Goal: Communication & Community: Answer question/provide support

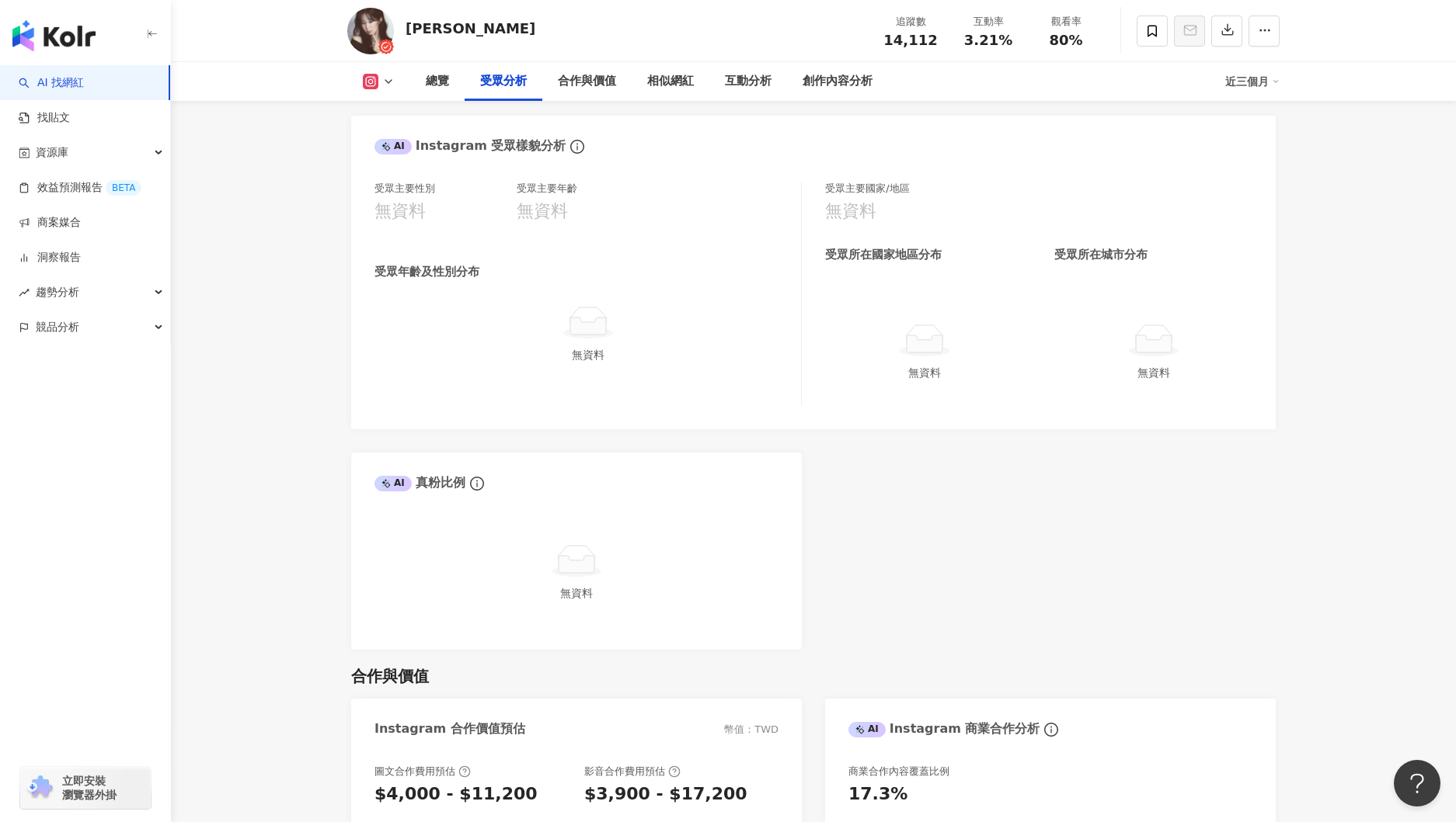
scroll to position [1371, 0]
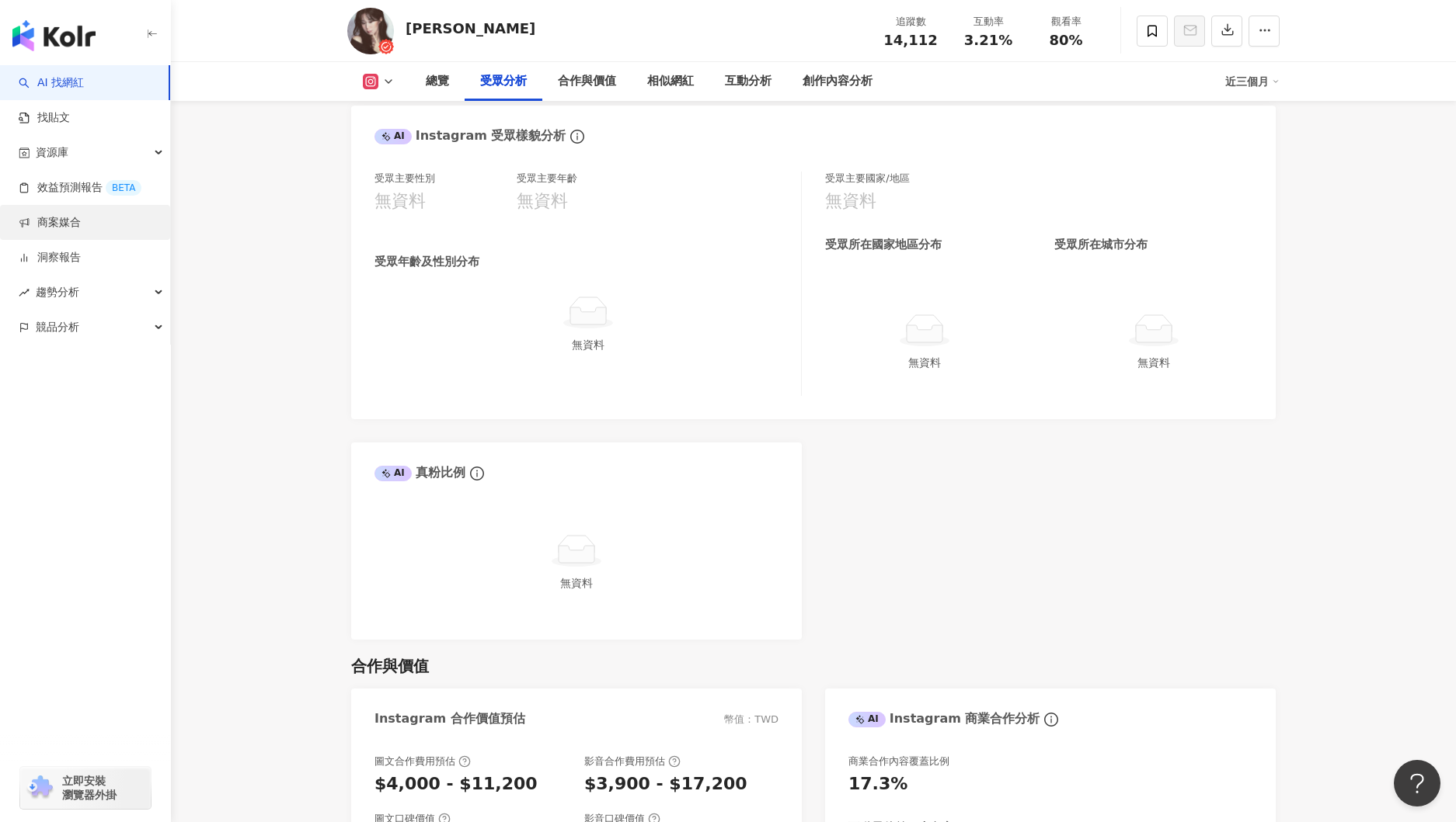
click at [78, 228] on link "商案媒合" at bounding box center [49, 223] width 62 height 15
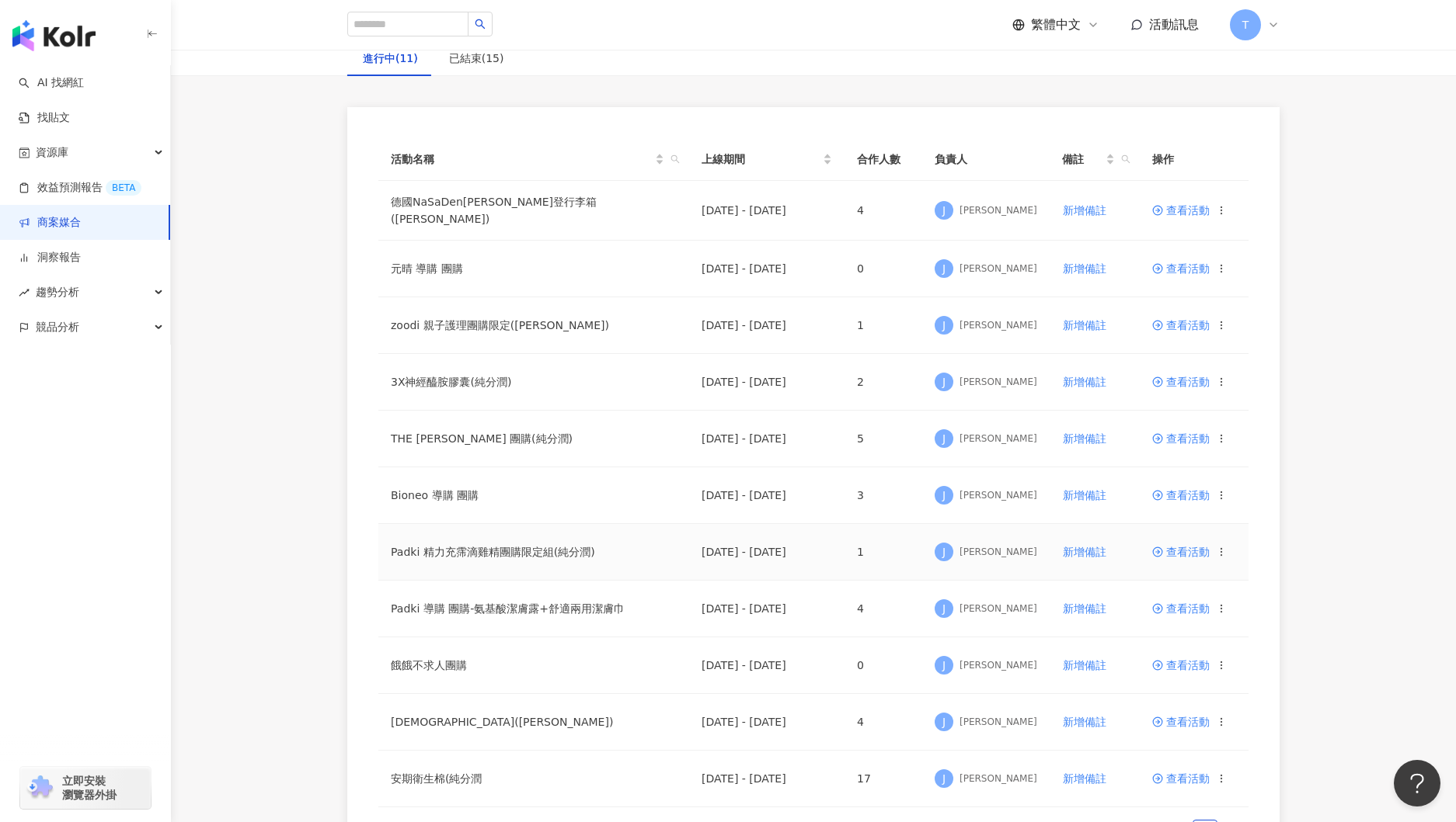
scroll to position [104, 0]
click at [1187, 613] on td "查看活動" at bounding box center [1193, 608] width 108 height 57
click at [1184, 606] on span "查看活動" at bounding box center [1181, 607] width 58 height 11
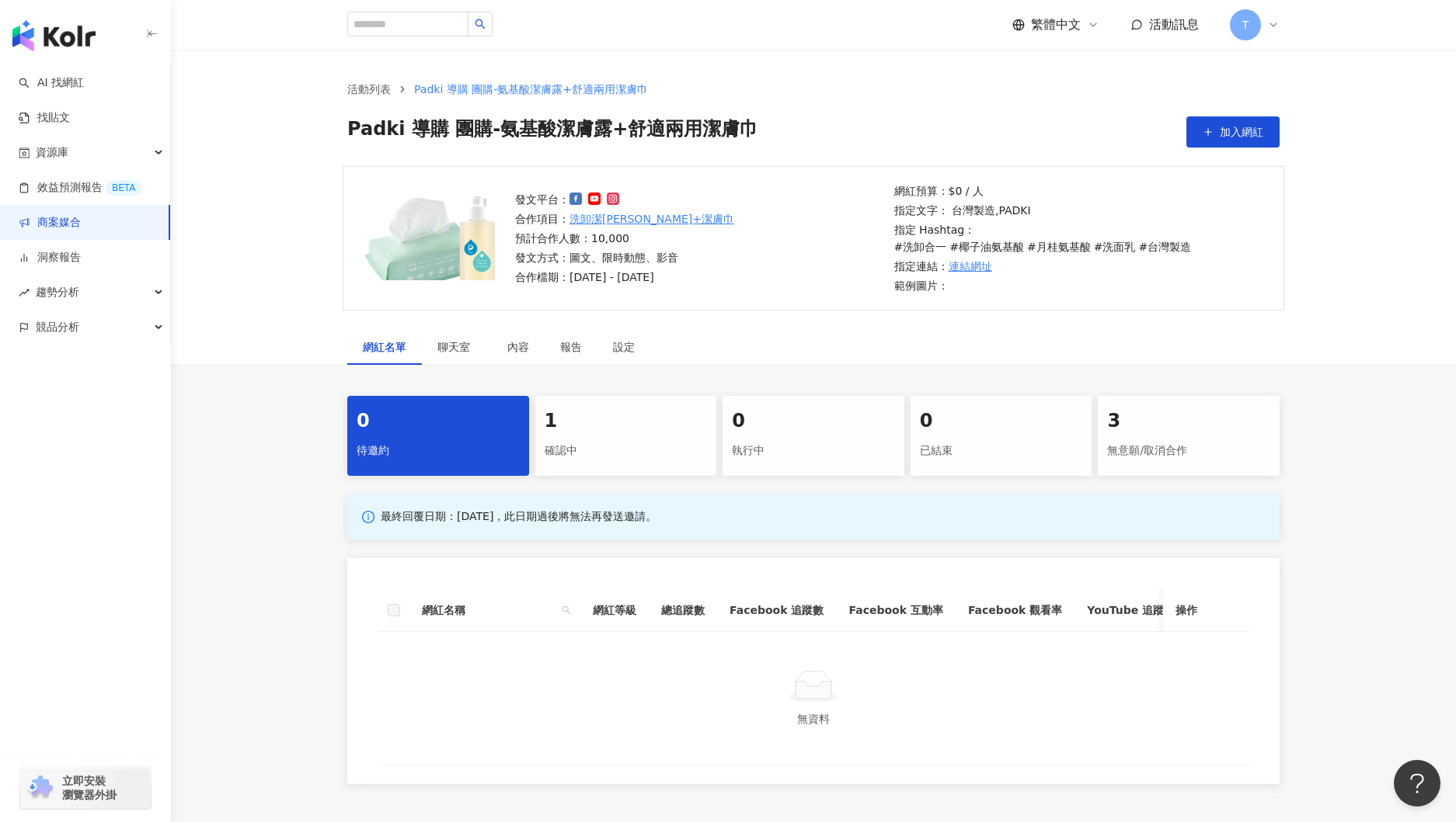
click at [563, 438] on div "確認中" at bounding box center [626, 451] width 163 height 27
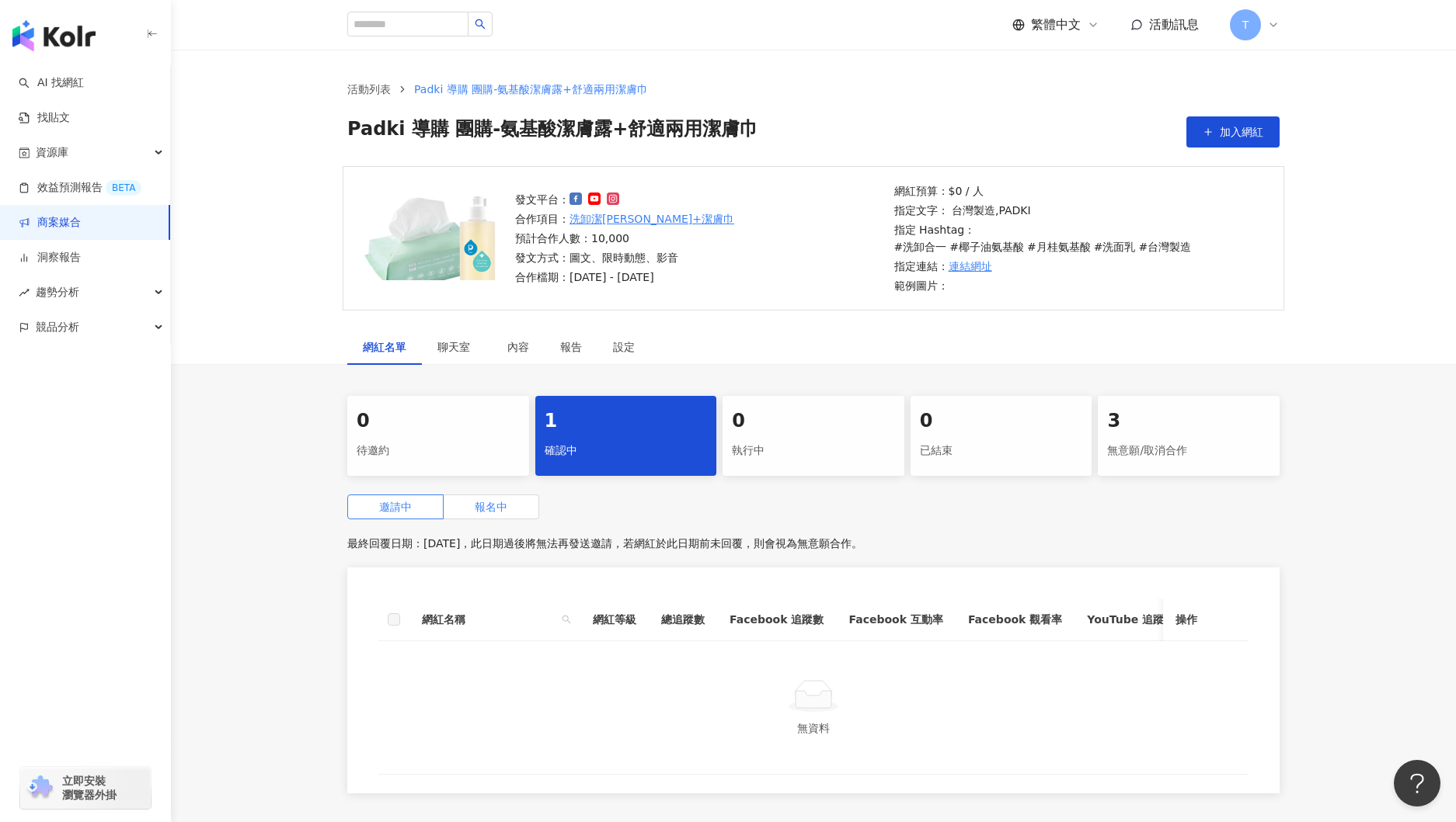
click at [500, 501] on span "報名中" at bounding box center [491, 507] width 33 height 12
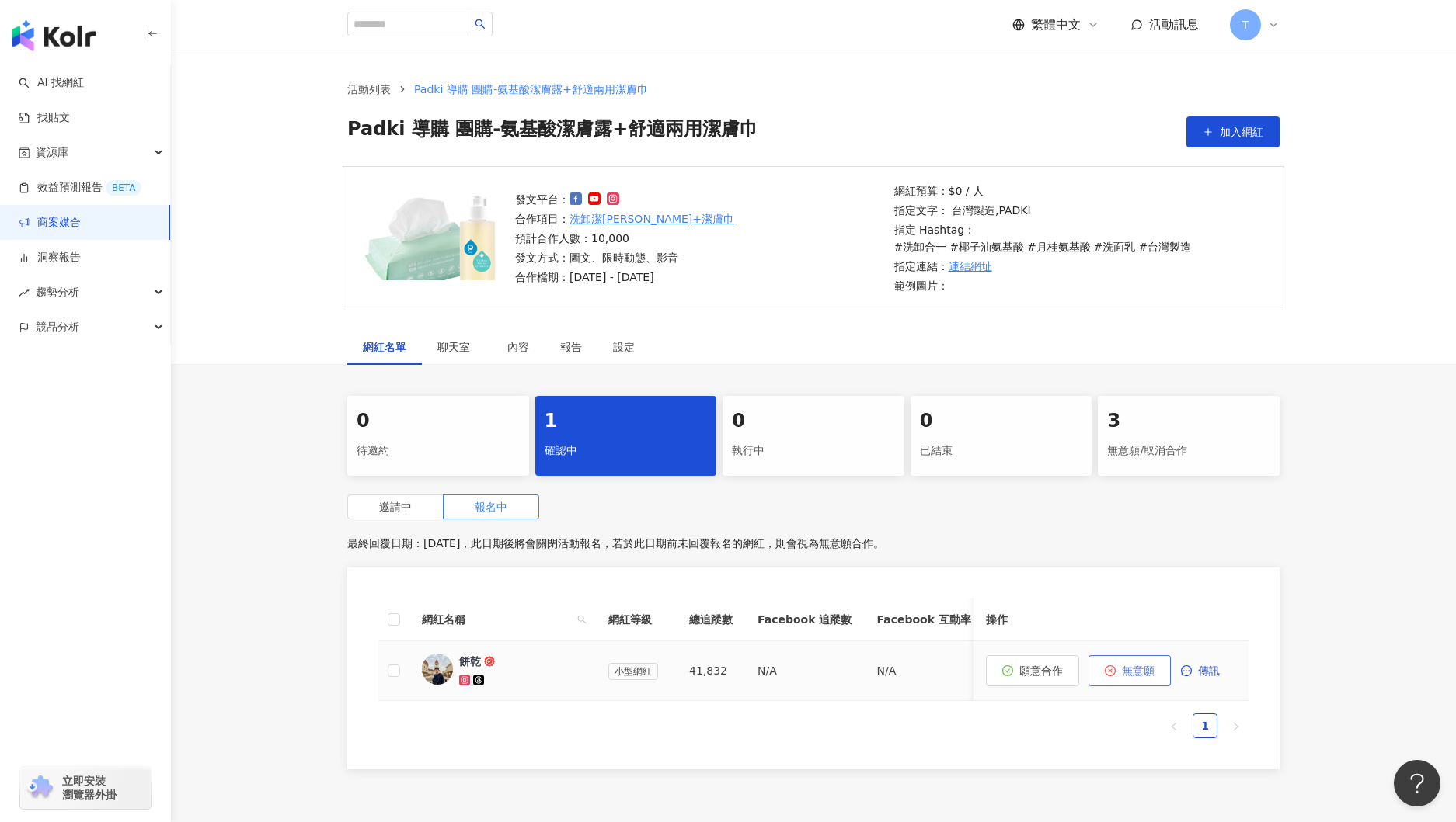
click at [1130, 665] on span "無意願" at bounding box center [1139, 671] width 33 height 12
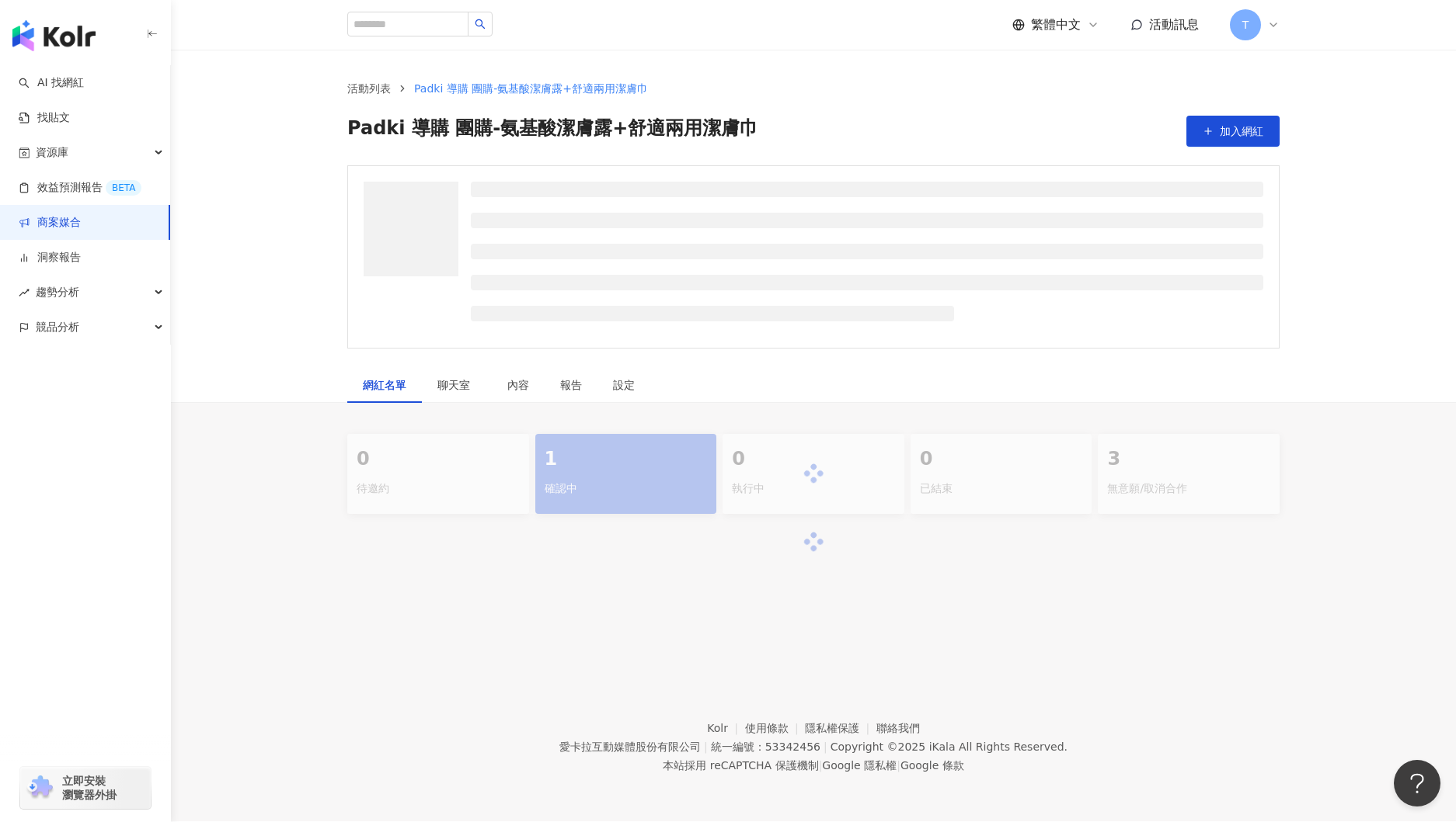
scroll to position [2, 0]
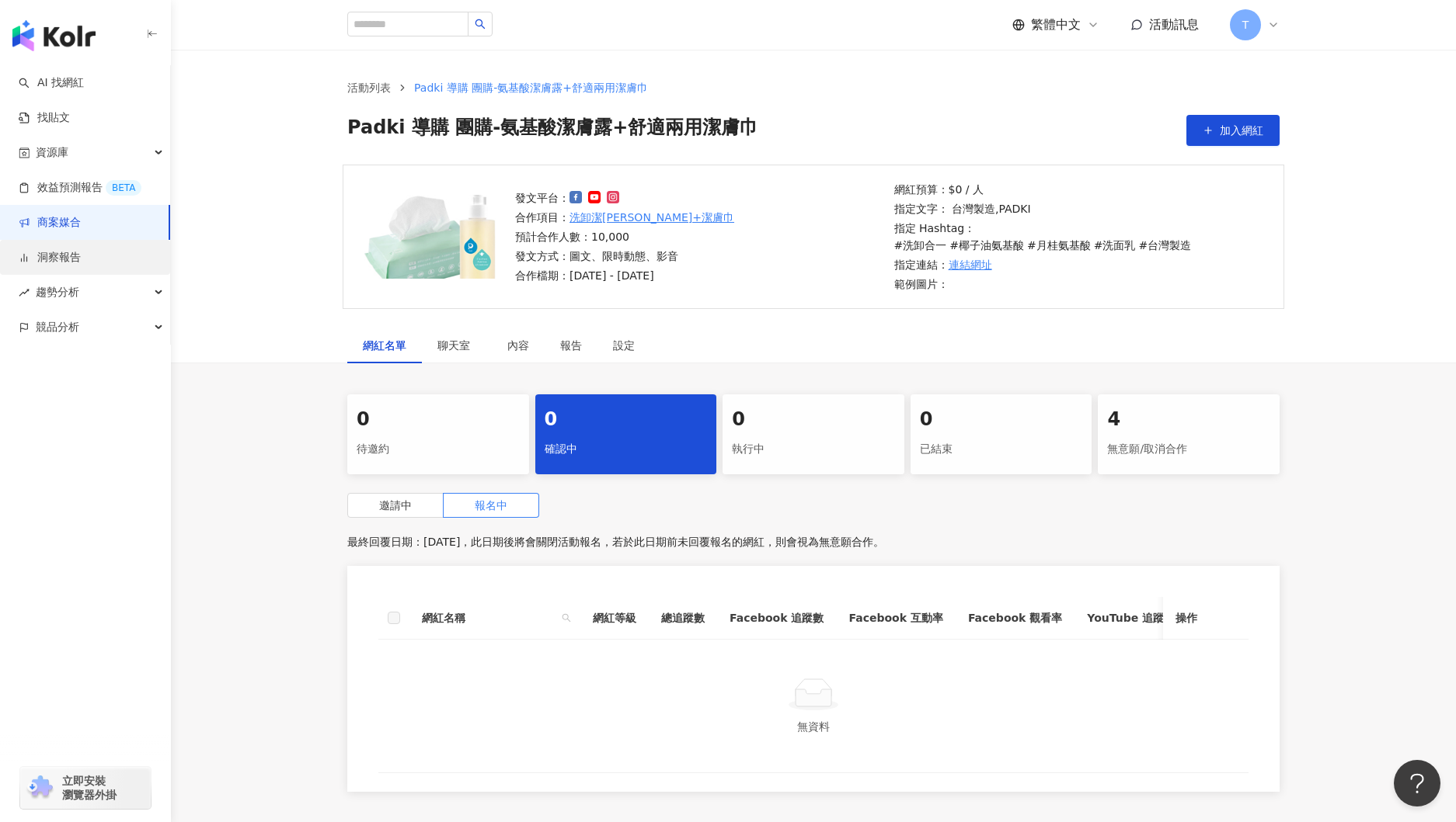
drag, startPoint x: 45, startPoint y: 222, endPoint x: 152, endPoint y: 242, distance: 108.9
click at [45, 222] on link "商案媒合" at bounding box center [49, 223] width 62 height 15
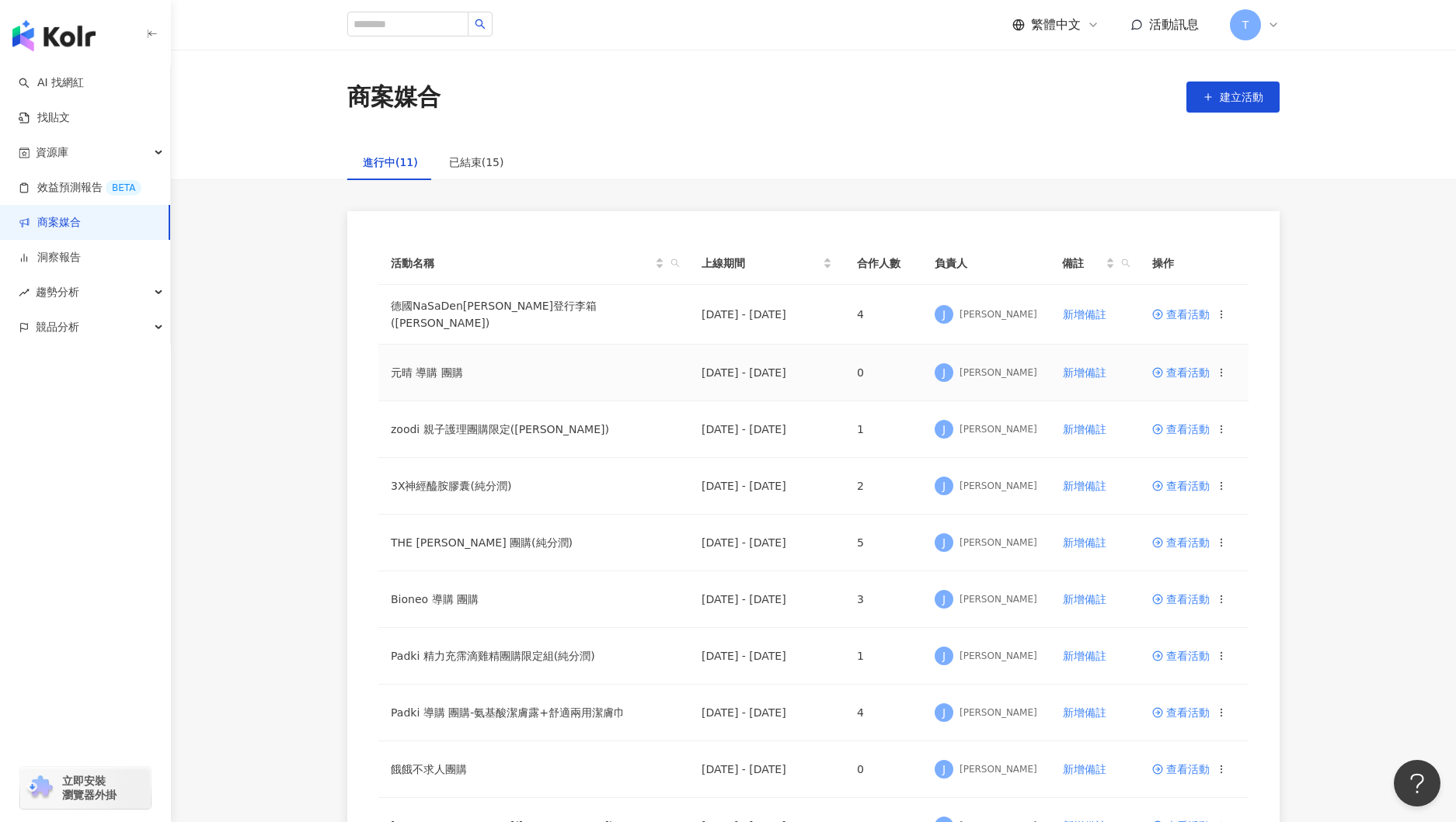
scroll to position [11, 0]
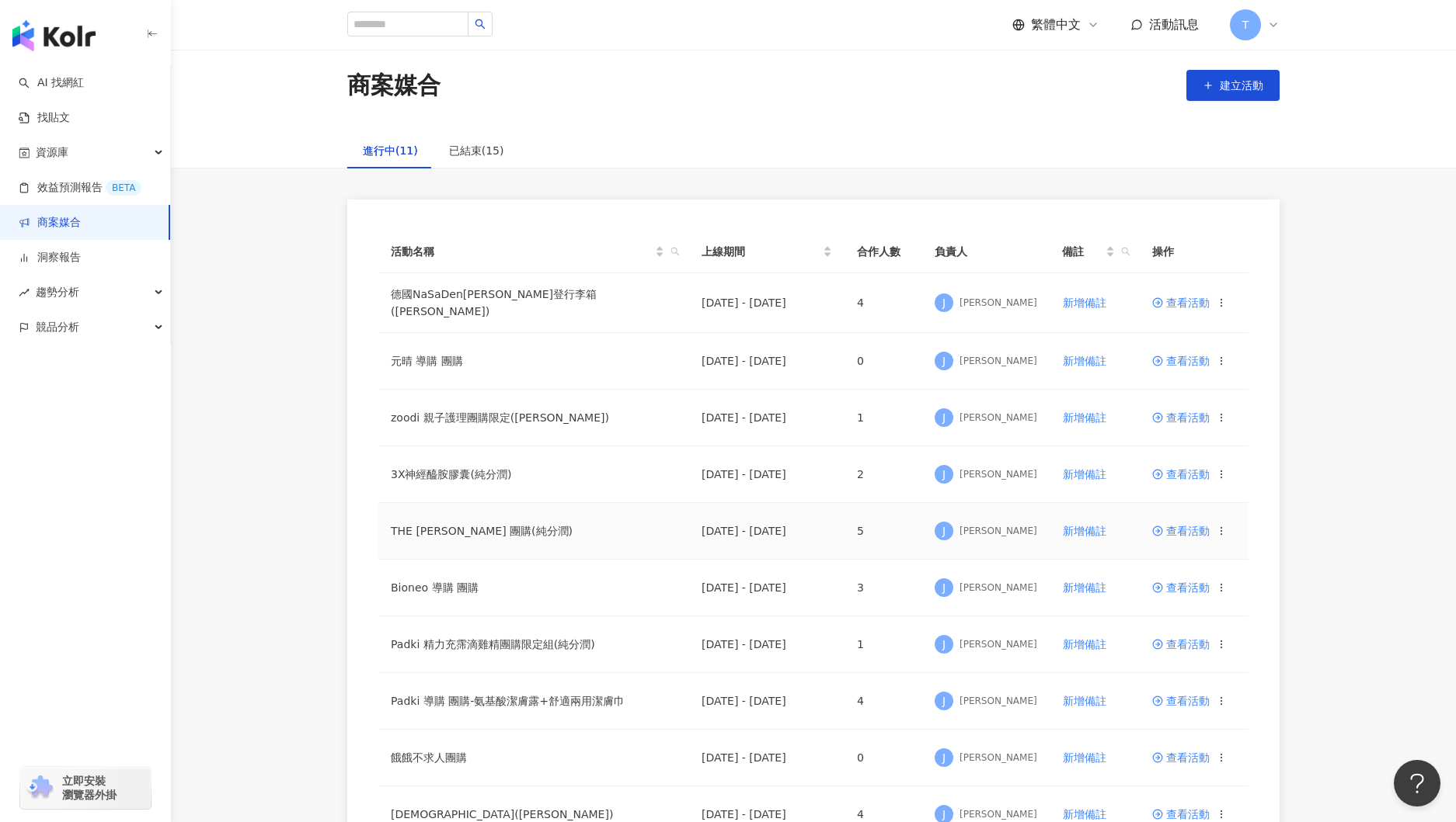
click at [1184, 526] on span "查看活動" at bounding box center [1181, 531] width 58 height 11
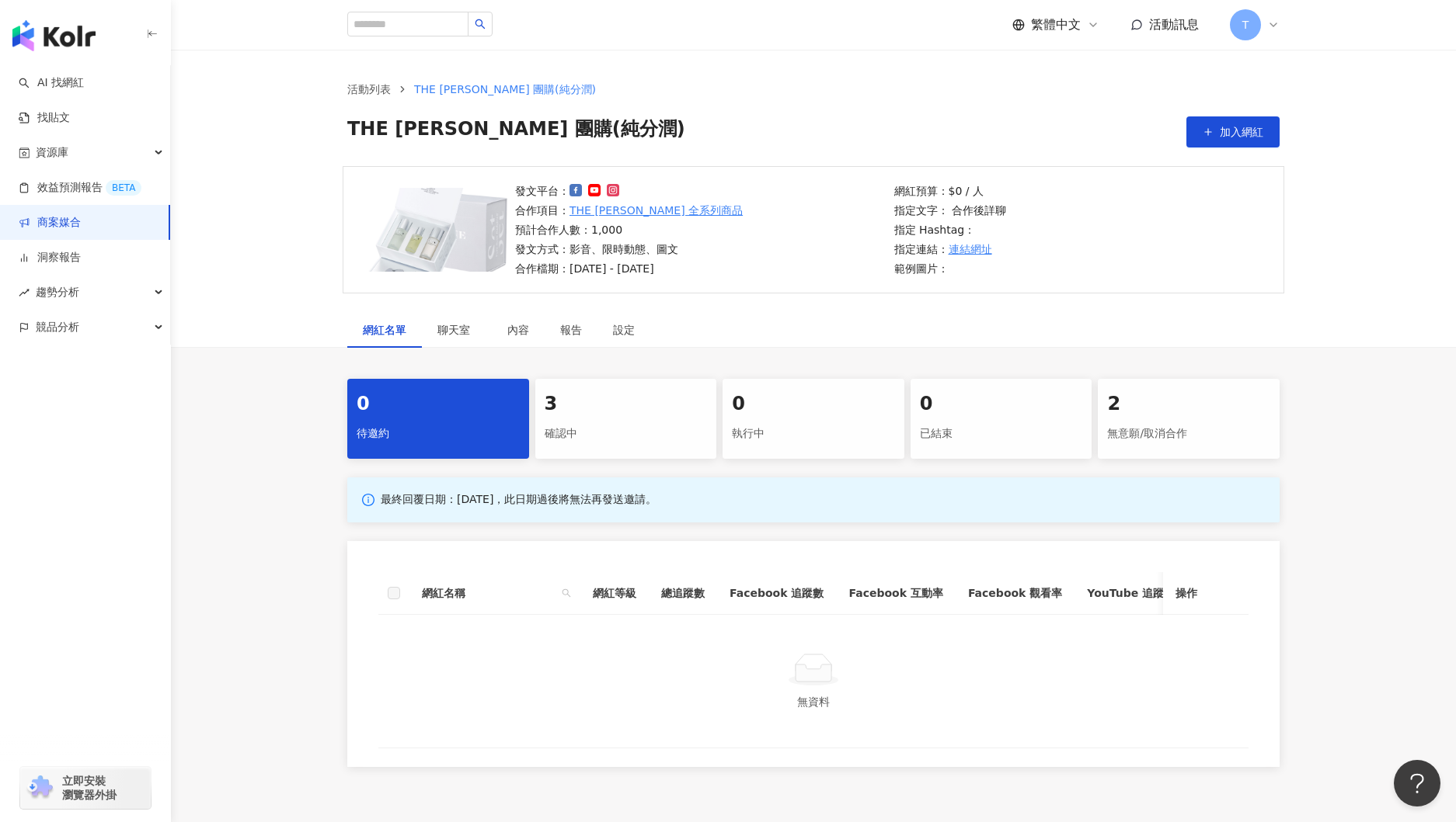
click at [610, 434] on div "確認中" at bounding box center [626, 434] width 163 height 27
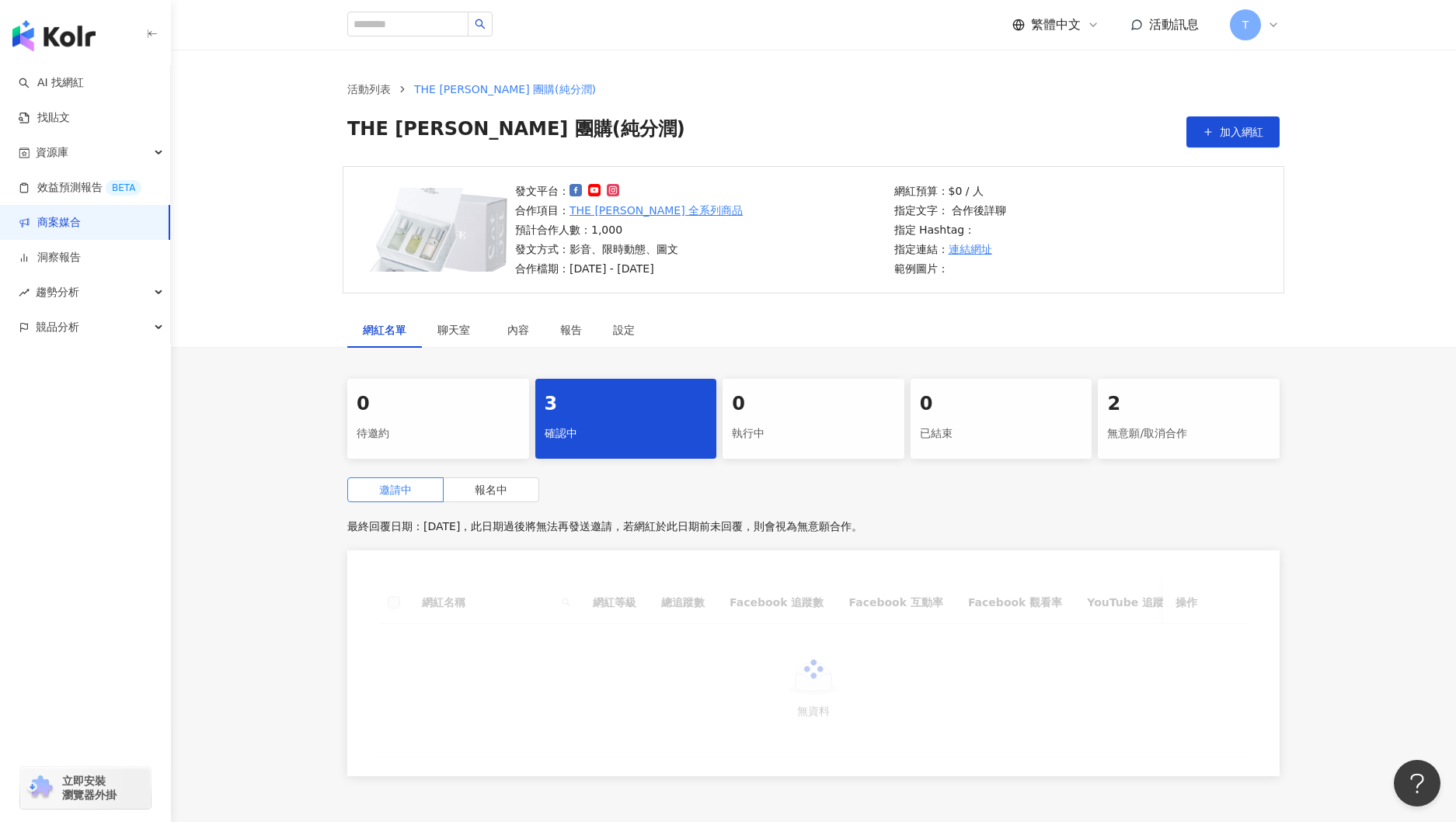
scroll to position [1, 0]
click at [509, 488] on label "報名中" at bounding box center [492, 490] width 96 height 25
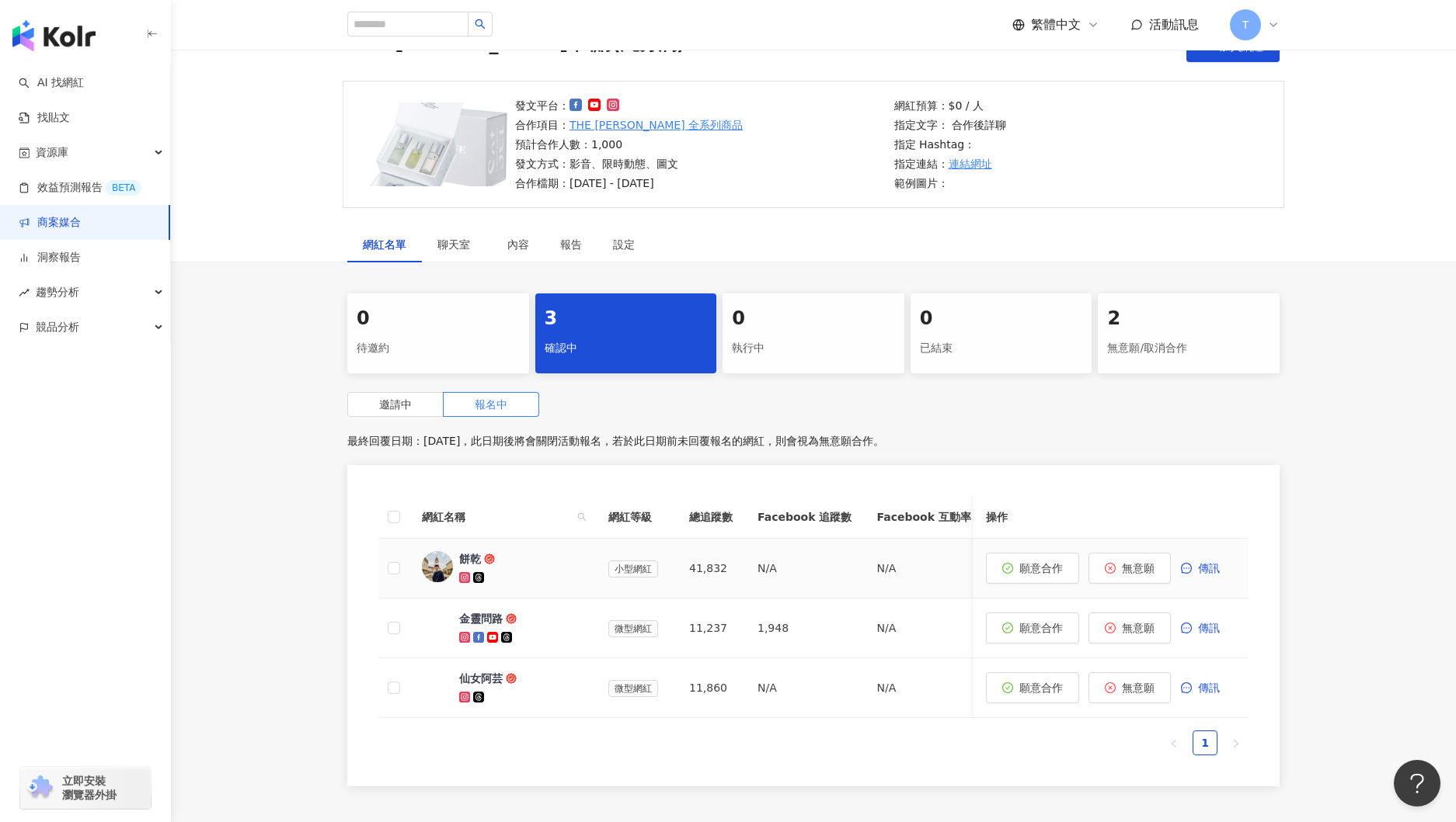
scroll to position [232, 0]
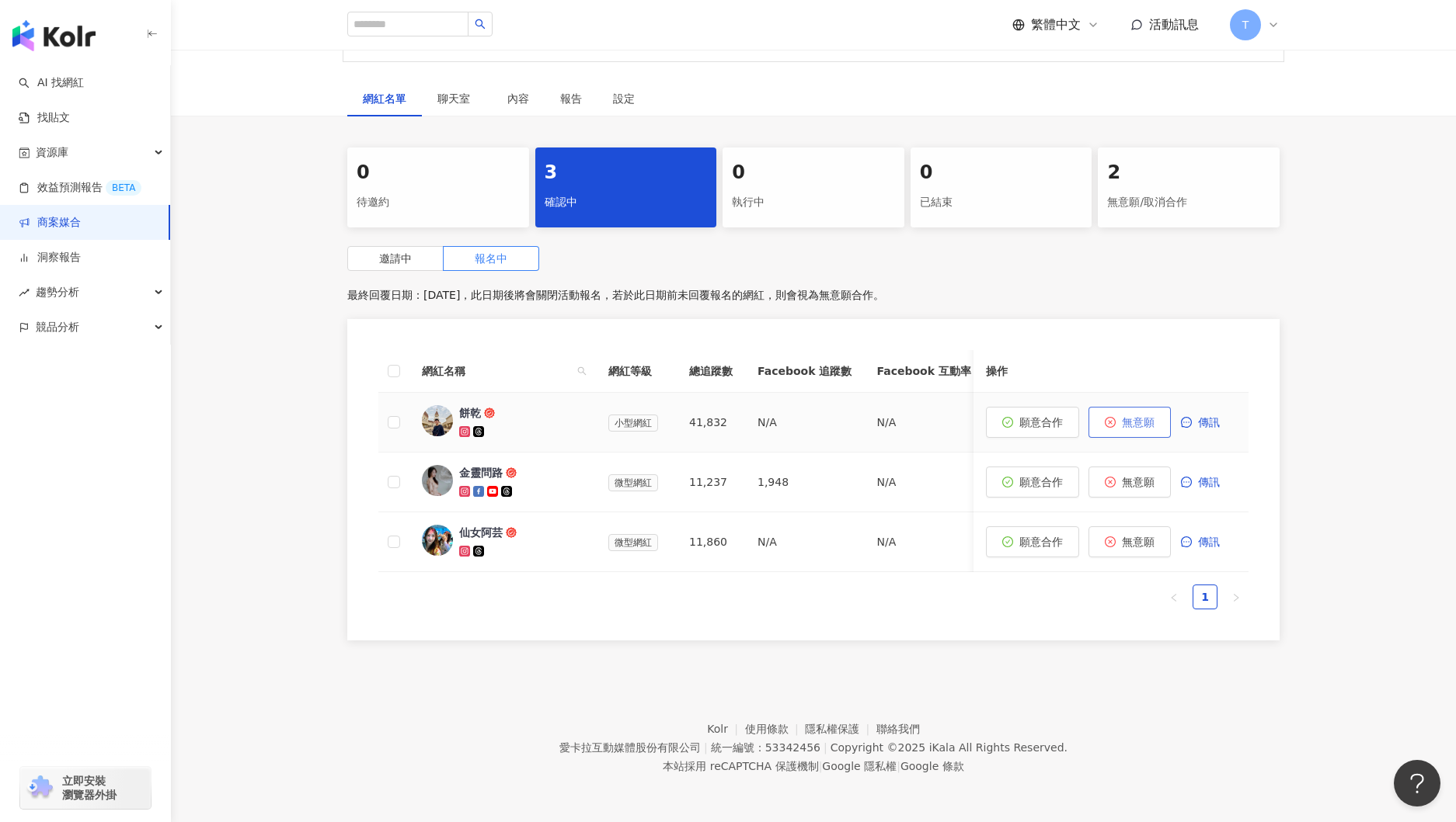
click at [1133, 433] on button "無意願" at bounding box center [1130, 422] width 82 height 31
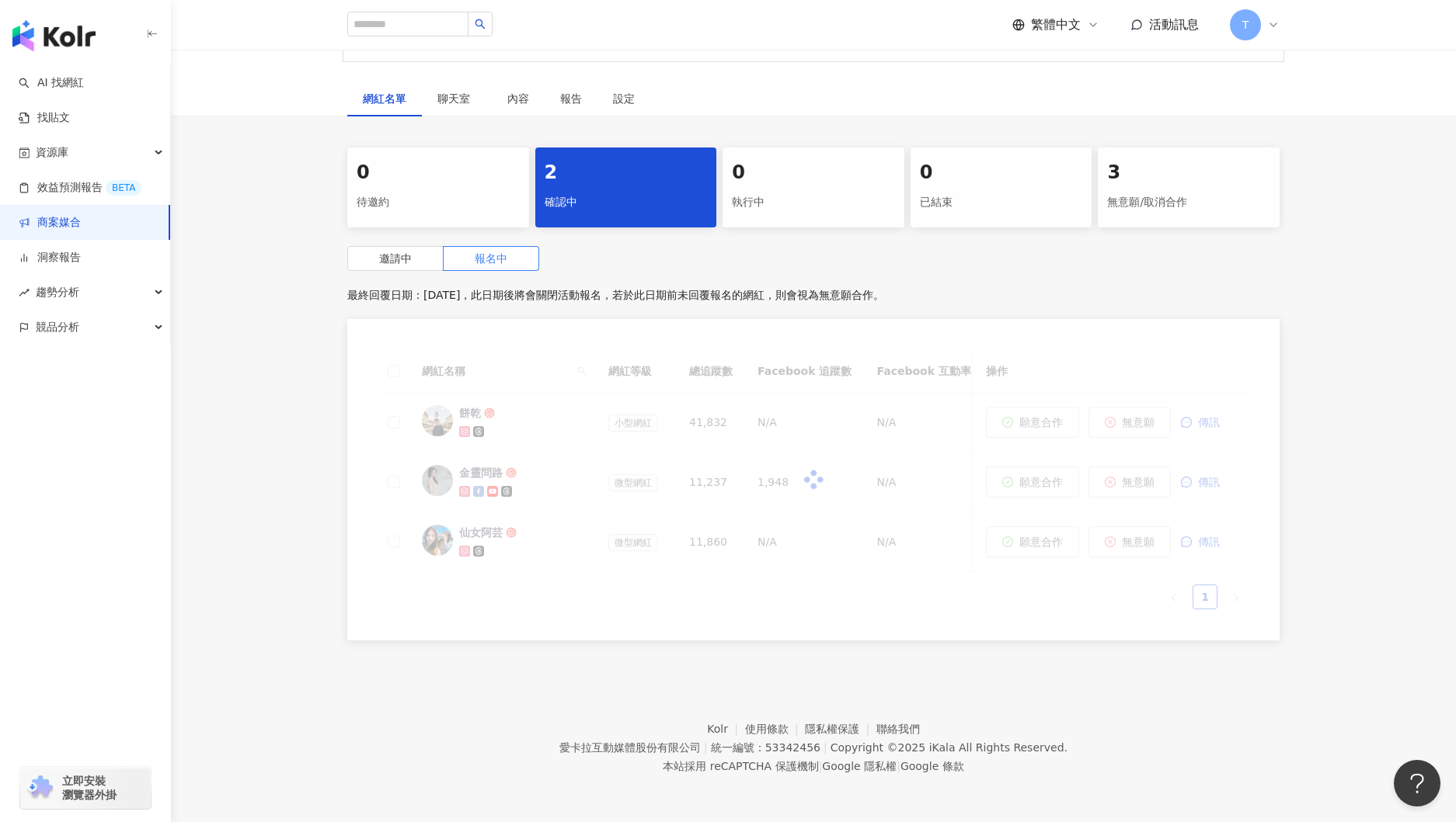
scroll to position [171, 0]
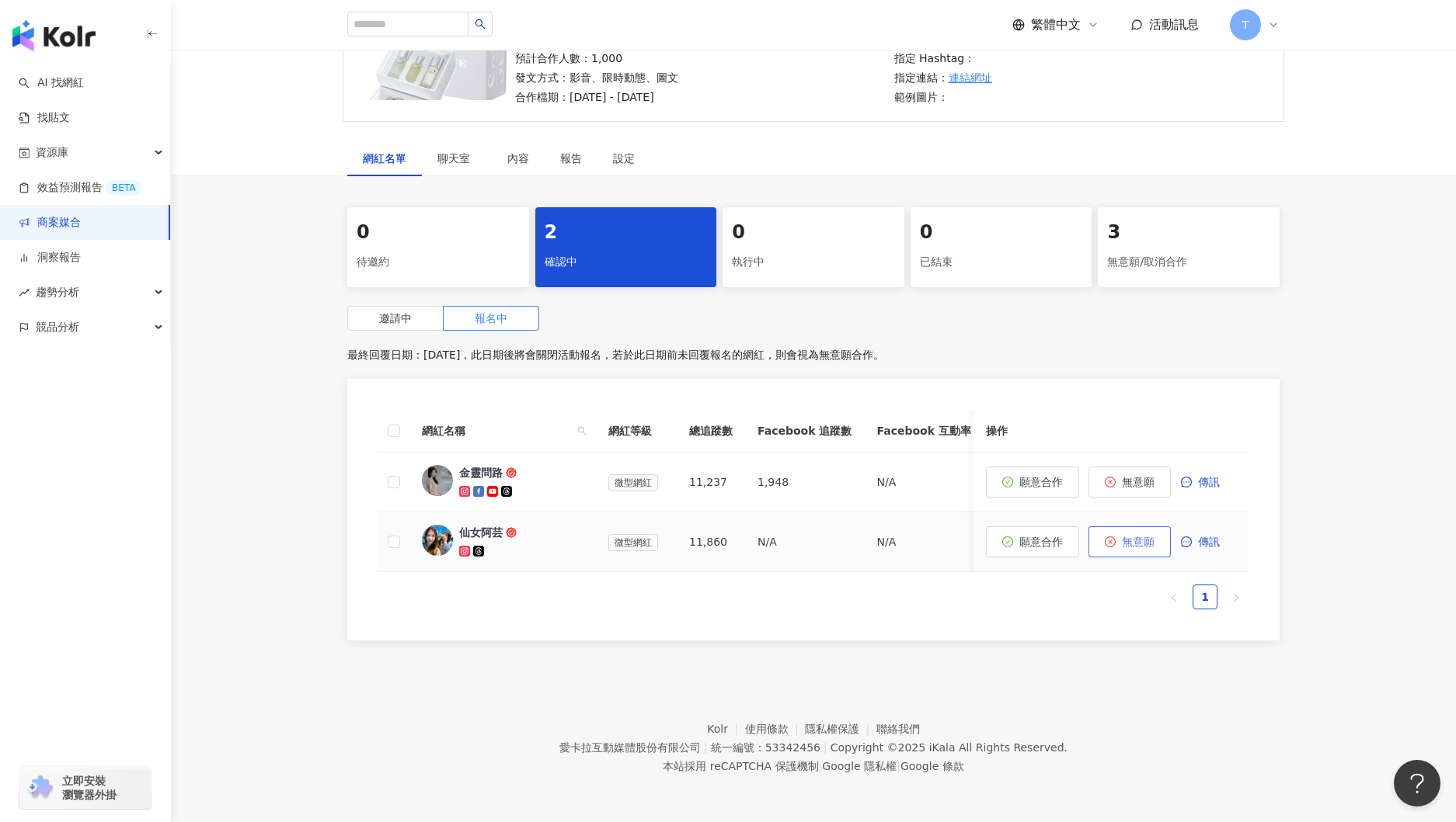
click at [1148, 547] on span "無意願" at bounding box center [1139, 541] width 33 height 12
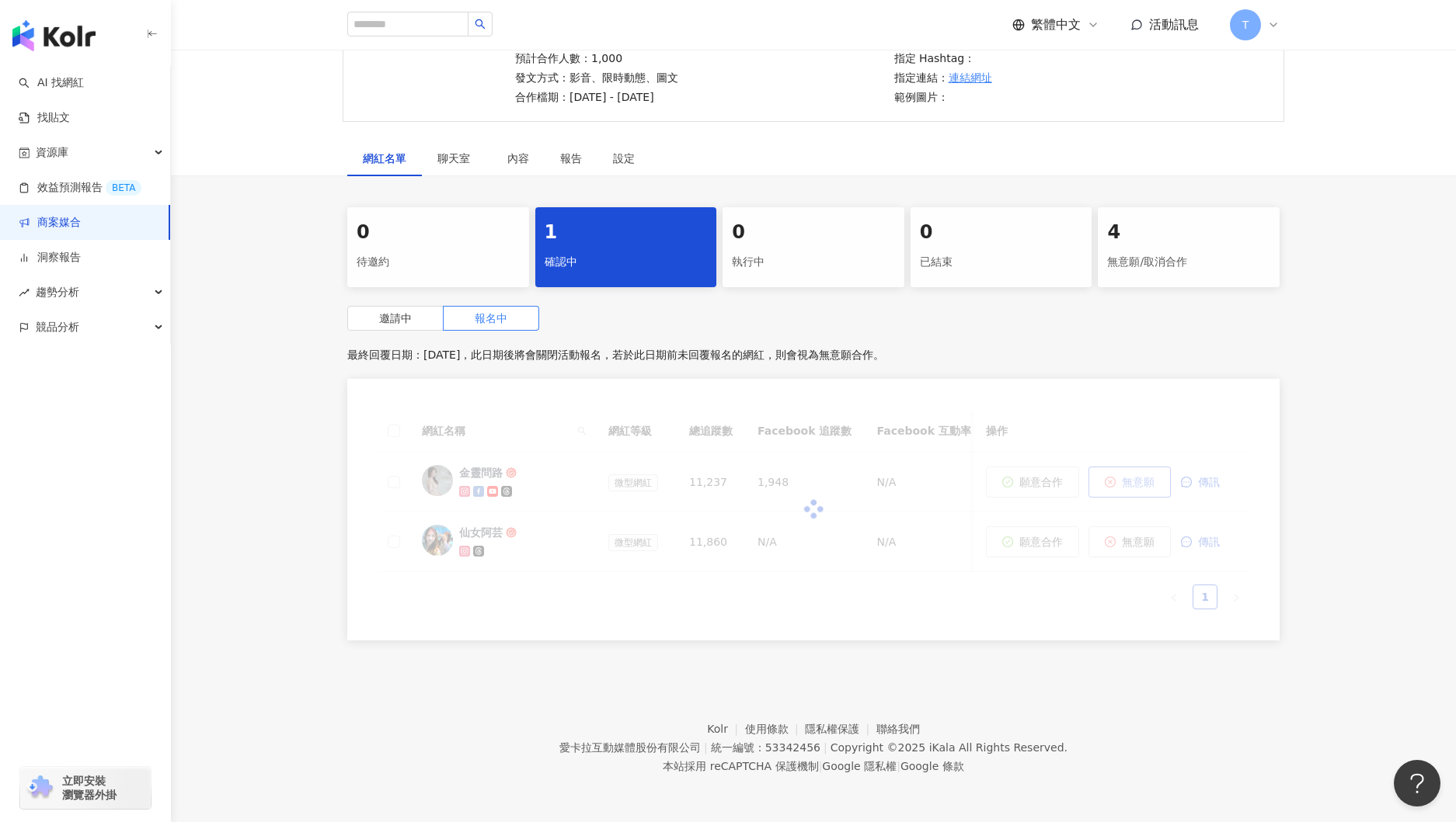
scroll to position [112, 0]
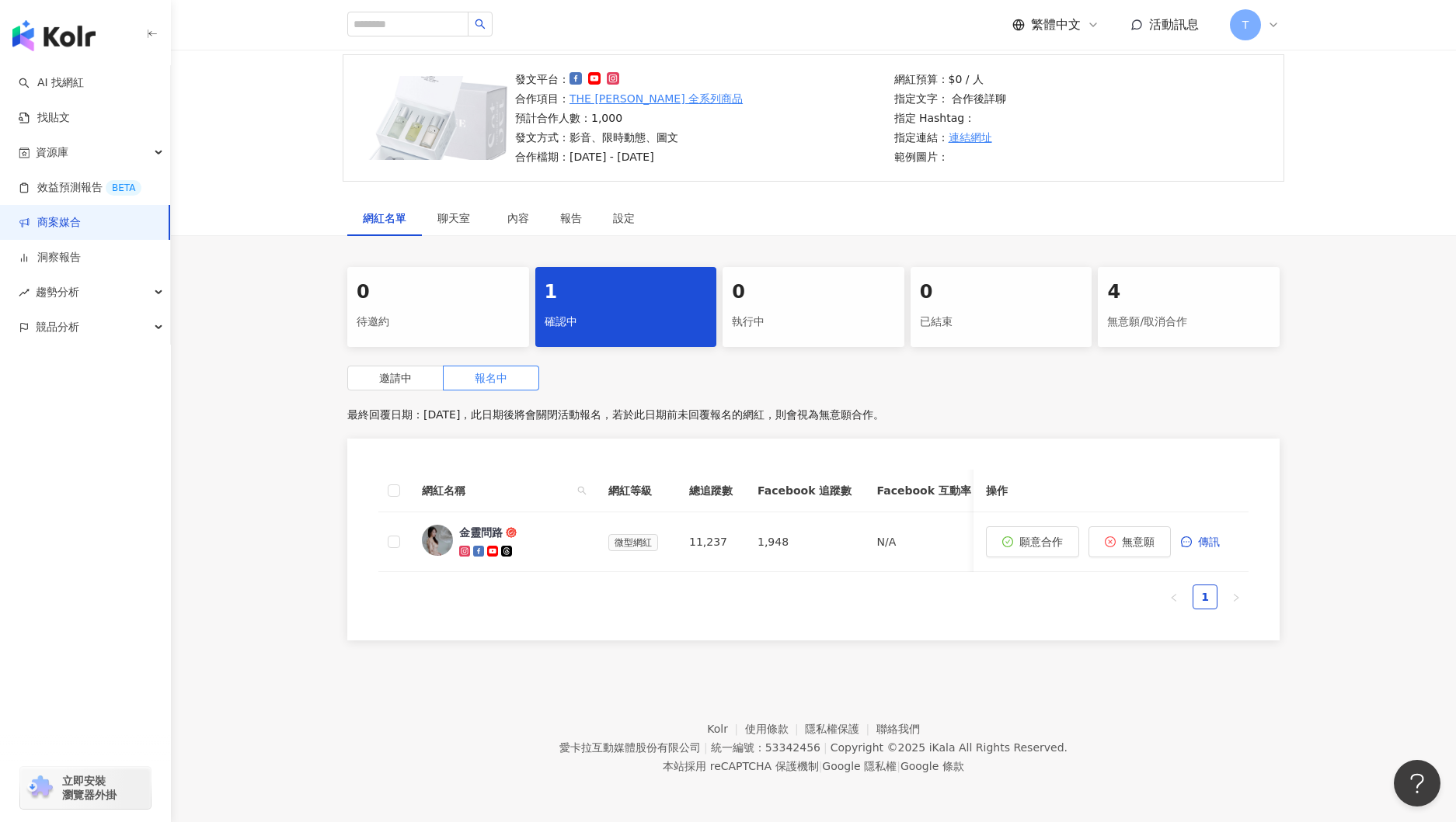
click at [72, 222] on link "商案媒合" at bounding box center [49, 223] width 62 height 15
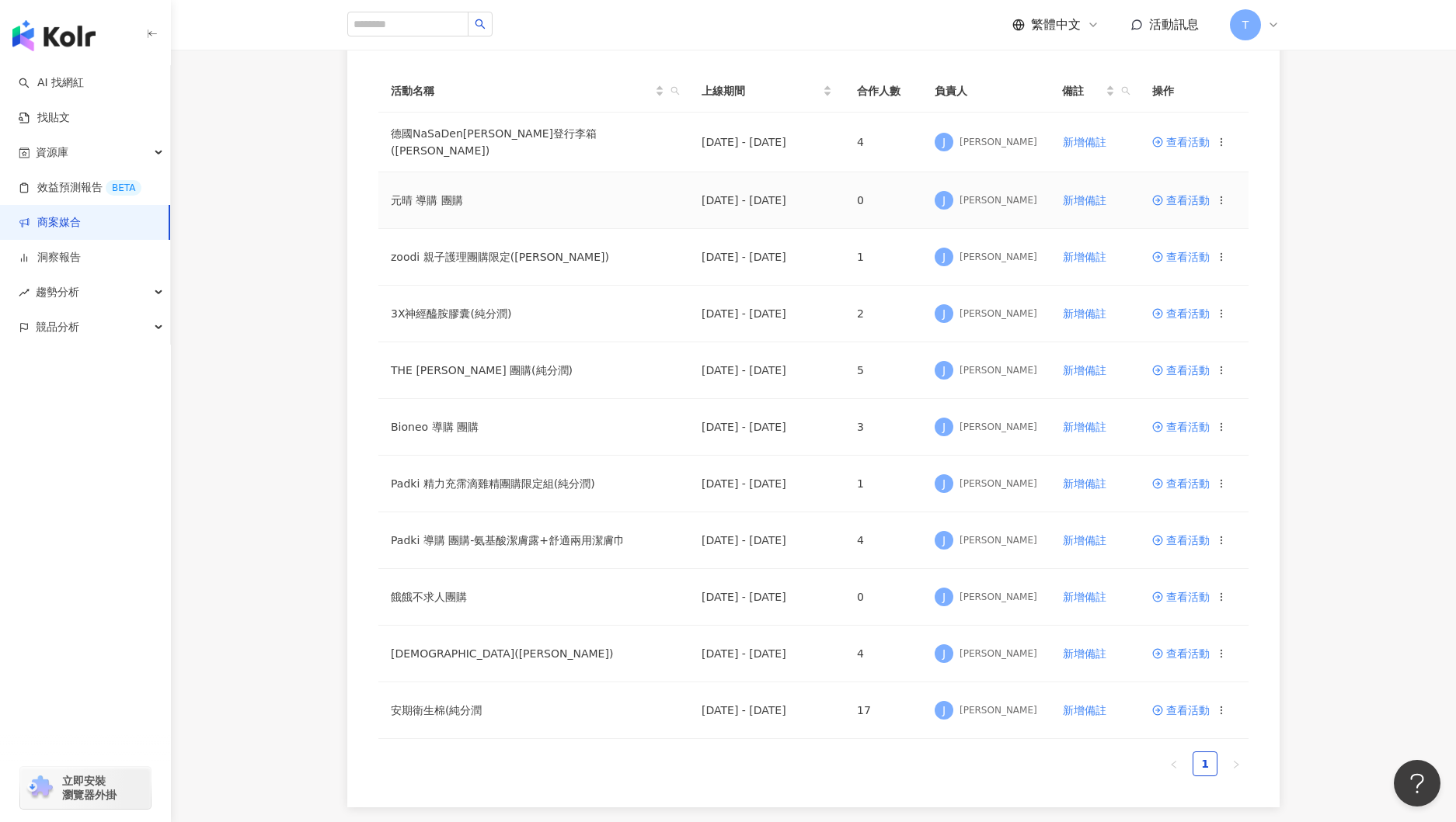
scroll to position [177, 0]
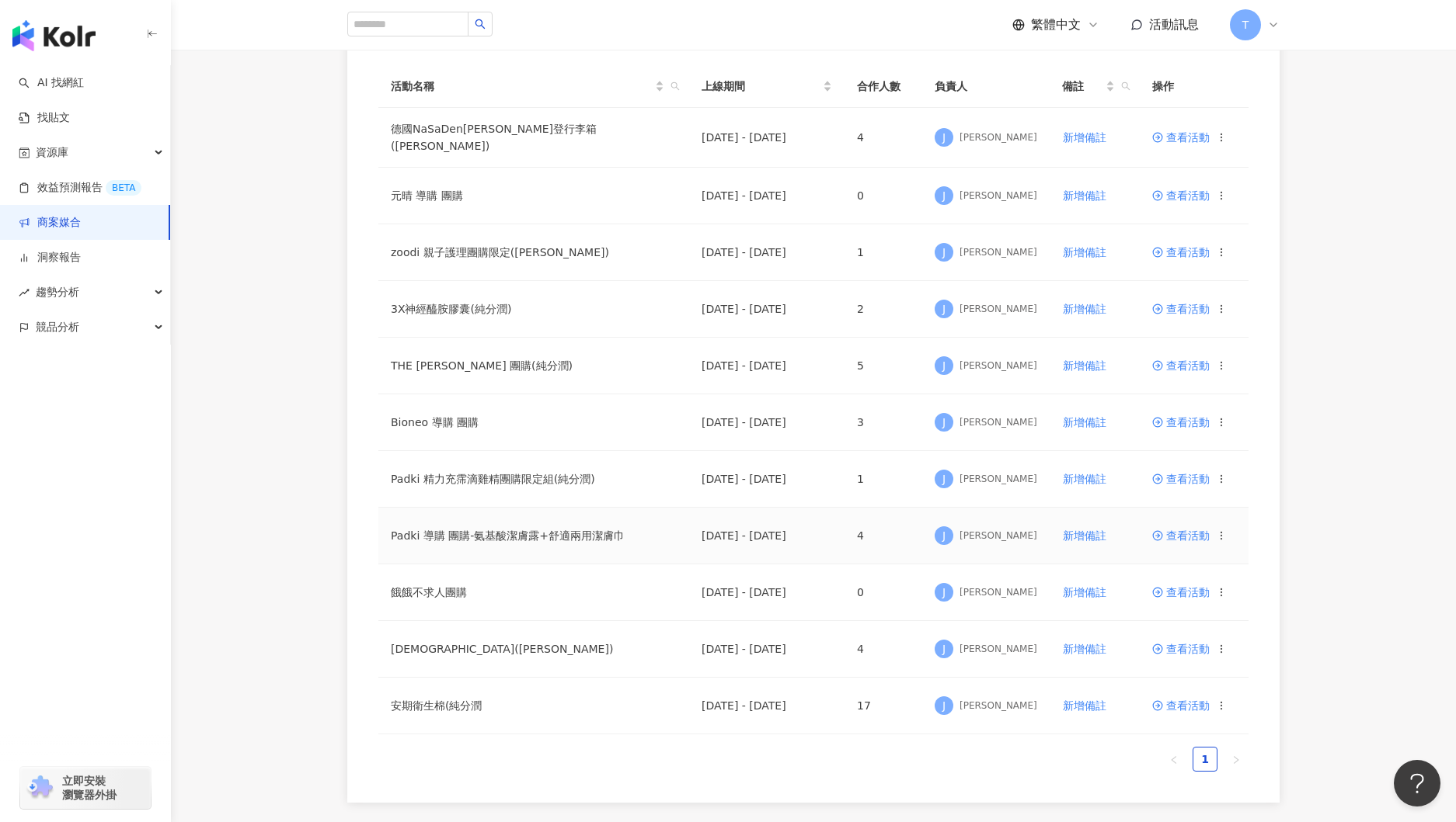
click at [1188, 531] on span "查看活動" at bounding box center [1181, 536] width 58 height 11
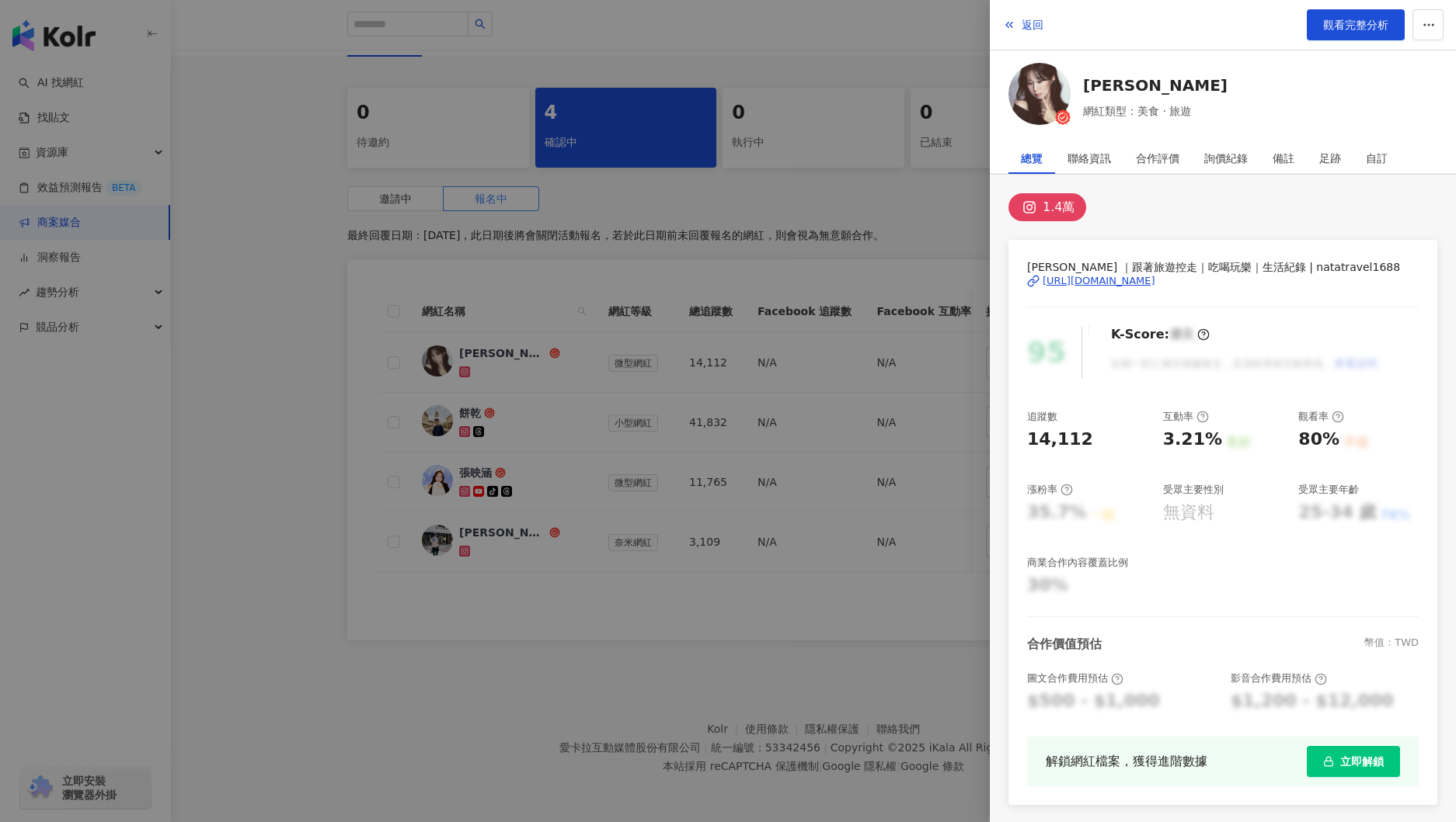
scroll to position [1, 0]
click at [730, 232] on div at bounding box center [728, 411] width 1456 height 822
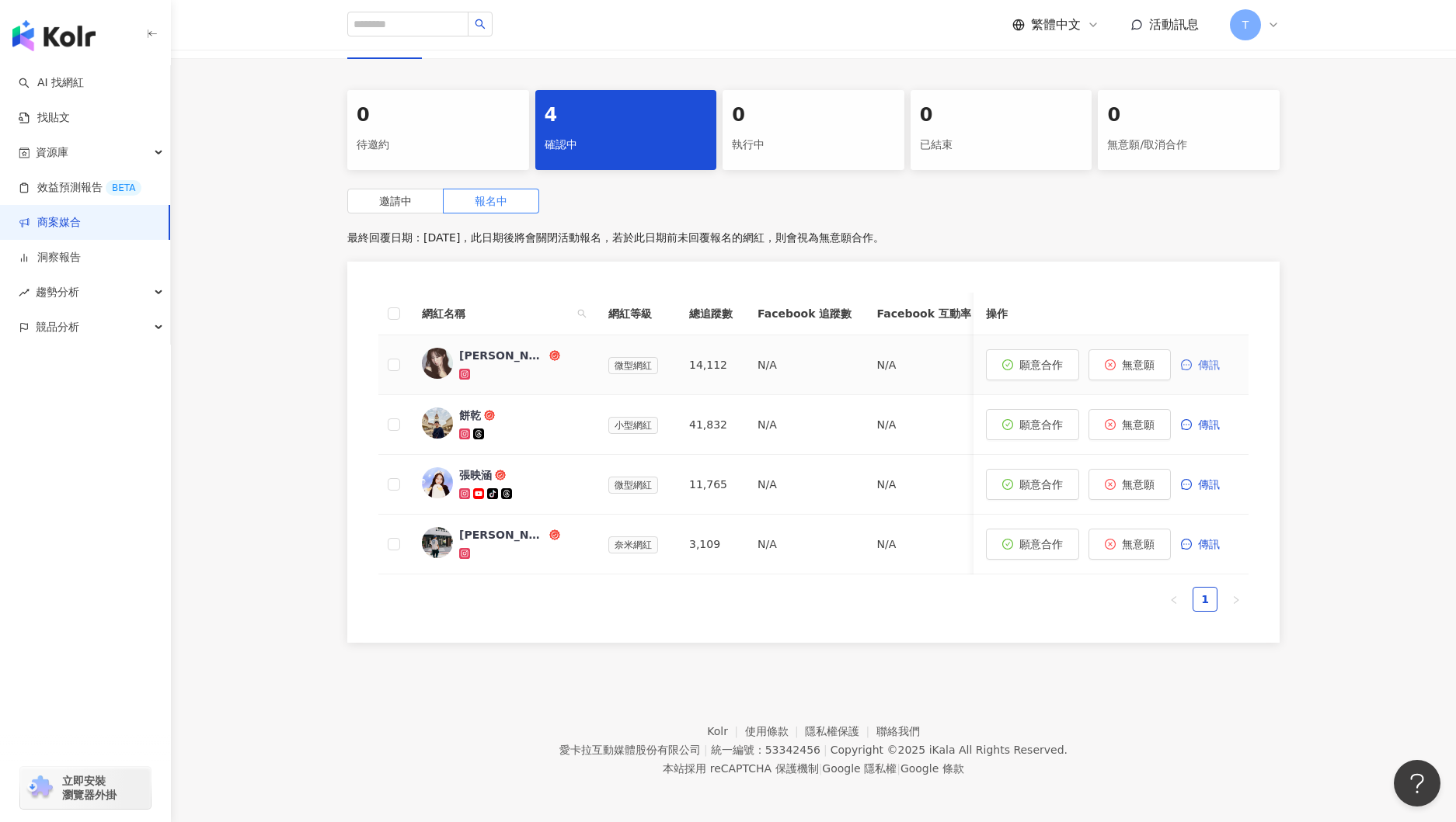
click at [1208, 367] on span "傳訊" at bounding box center [1209, 364] width 22 height 12
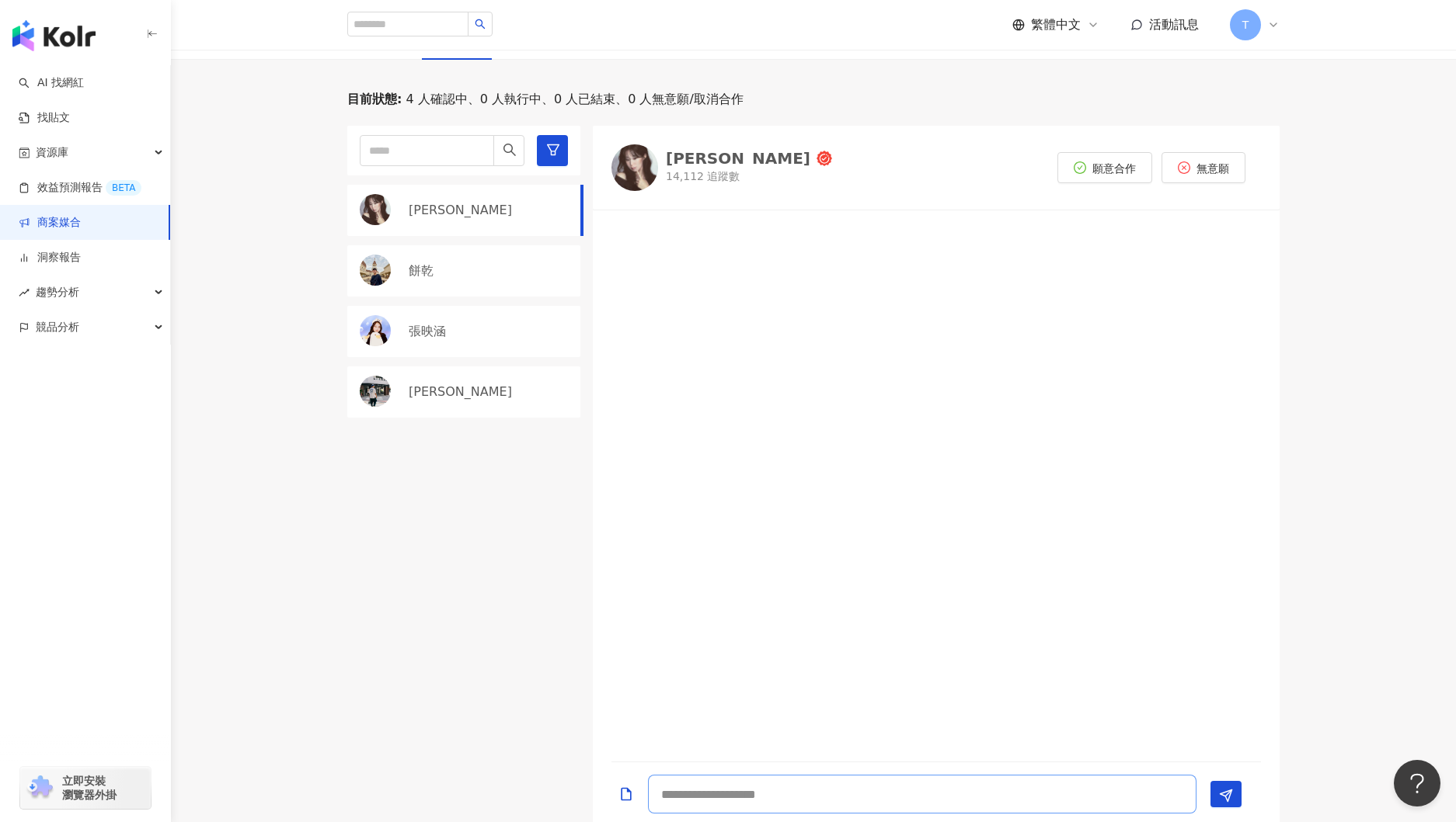
drag, startPoint x: 737, startPoint y: 801, endPoint x: 761, endPoint y: 810, distance: 25.6
click at [745, 802] on textarea at bounding box center [922, 794] width 548 height 39
type textarea "*"
type textarea "**********"
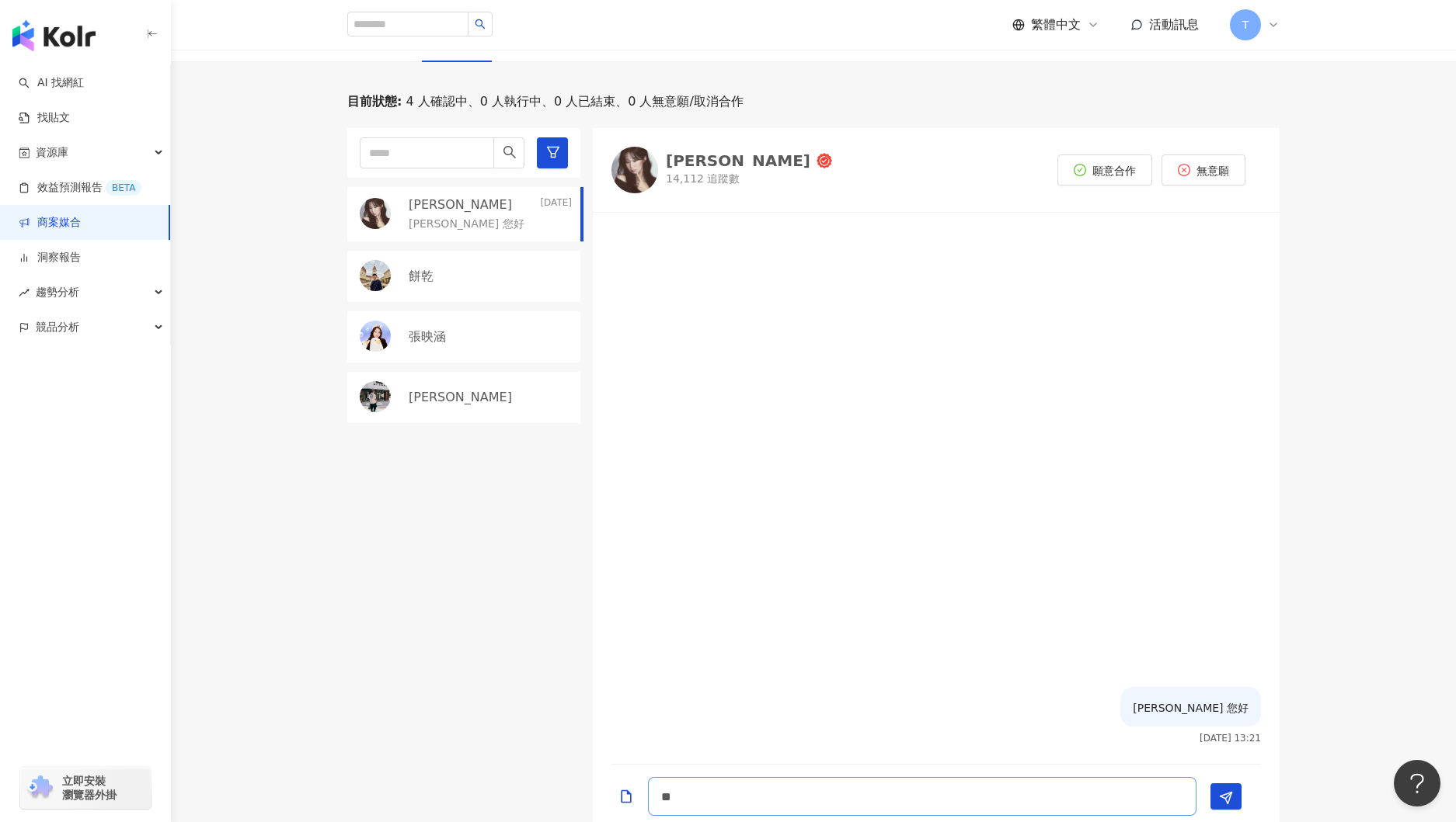
type textarea "*"
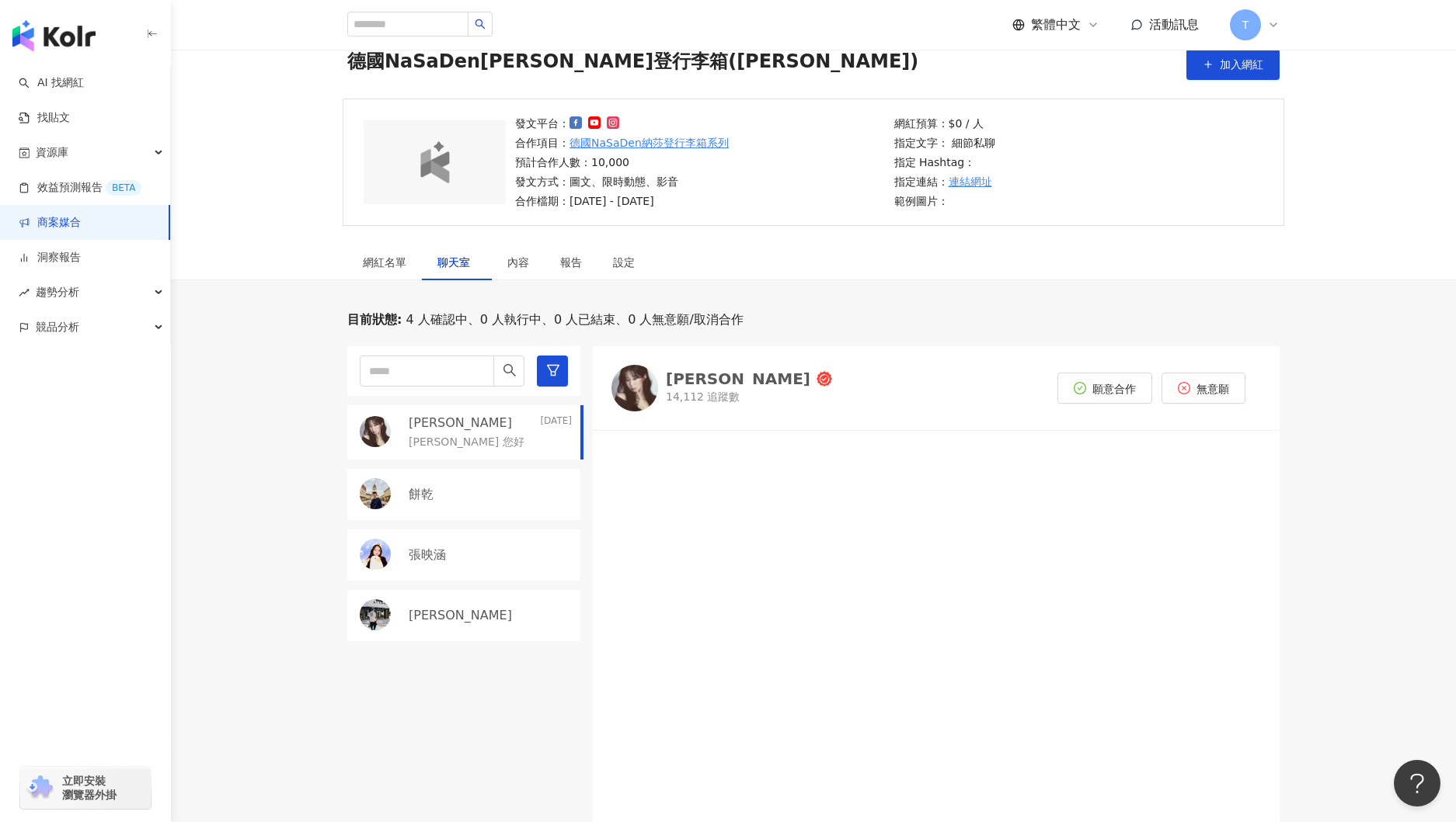
scroll to position [25, 0]
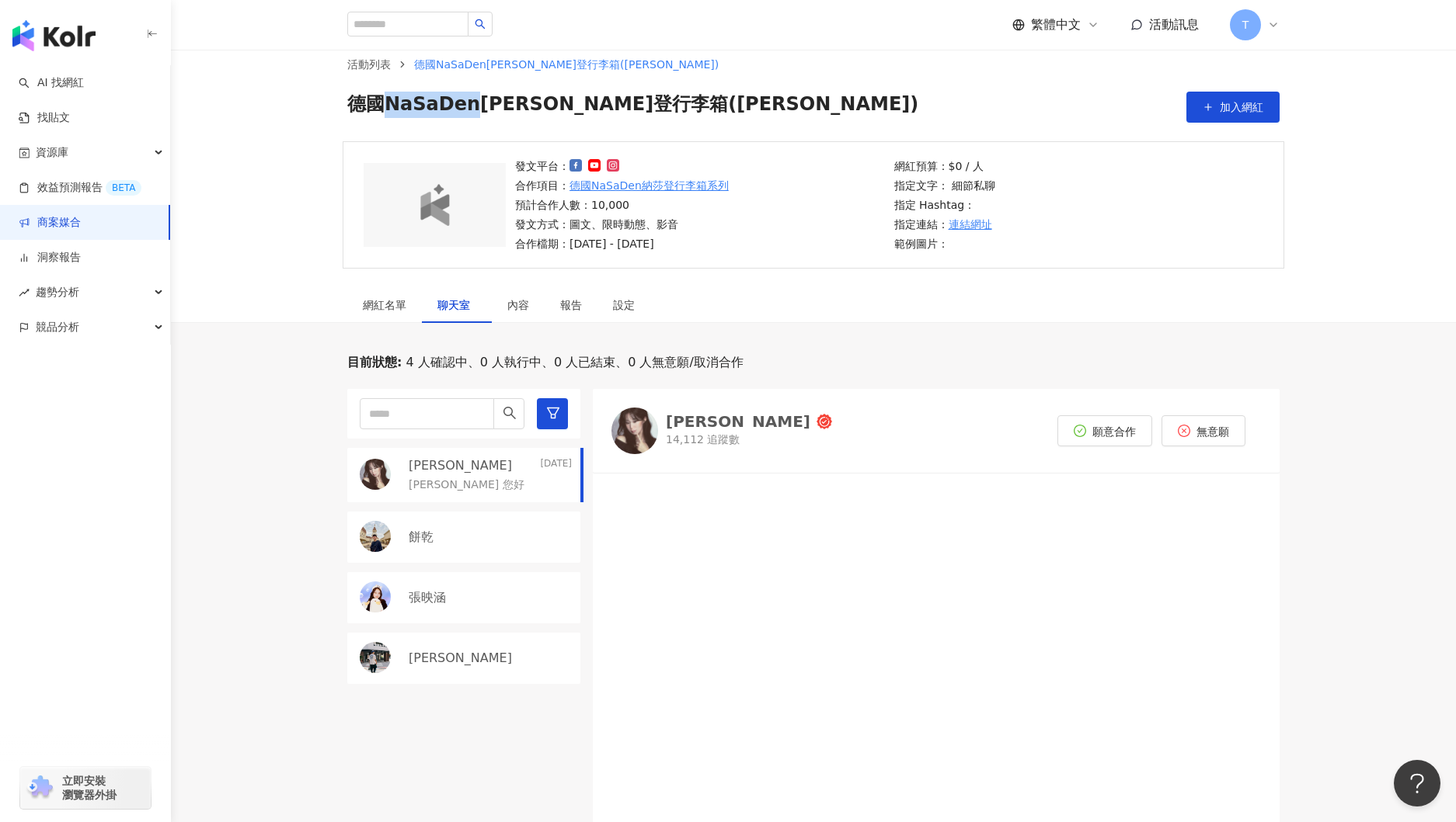
drag, startPoint x: 424, startPoint y: 108, endPoint x: 474, endPoint y: 114, distance: 50.4
click at [474, 114] on span "德國NaSaDen[PERSON_NAME]登行李箱([PERSON_NAME])" at bounding box center [633, 107] width 571 height 31
drag, startPoint x: 440, startPoint y: 124, endPoint x: 416, endPoint y: 114, distance: 26.0
click at [440, 123] on div "活動列表 德國NaSaDen納莎登行李箱([PERSON_NAME]) 德國NaSaDen納莎登行李箱(純分潤) 加入網紅" at bounding box center [813, 83] width 1285 height 117
drag, startPoint x: 380, startPoint y: 101, endPoint x: 585, endPoint y: 108, distance: 205.1
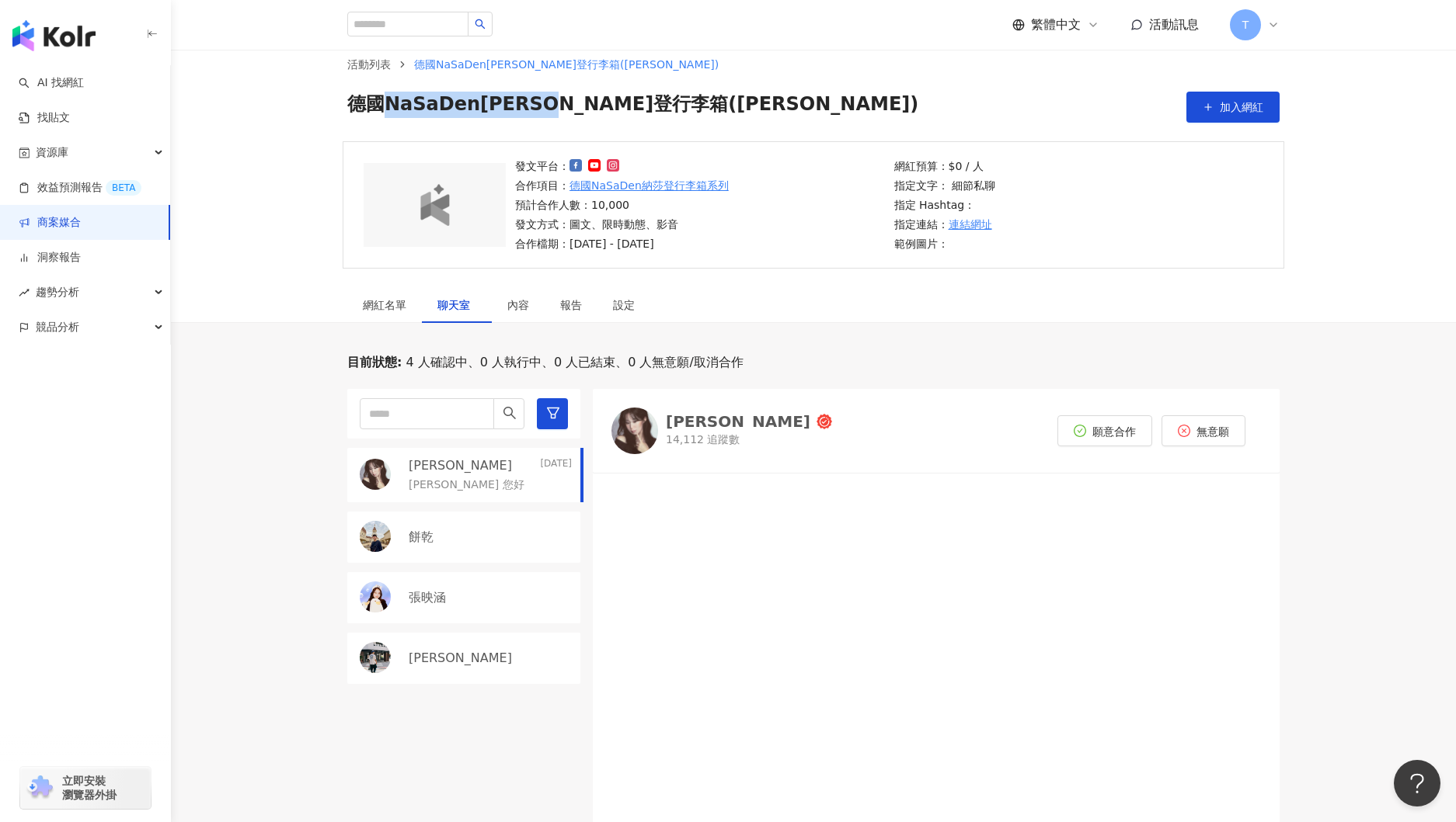
click at [585, 108] on span "德國NaSaDen[PERSON_NAME]登行李箱([PERSON_NAME])" at bounding box center [633, 107] width 571 height 31
copy span "NaSaDen[PERSON_NAME]登行李箱"
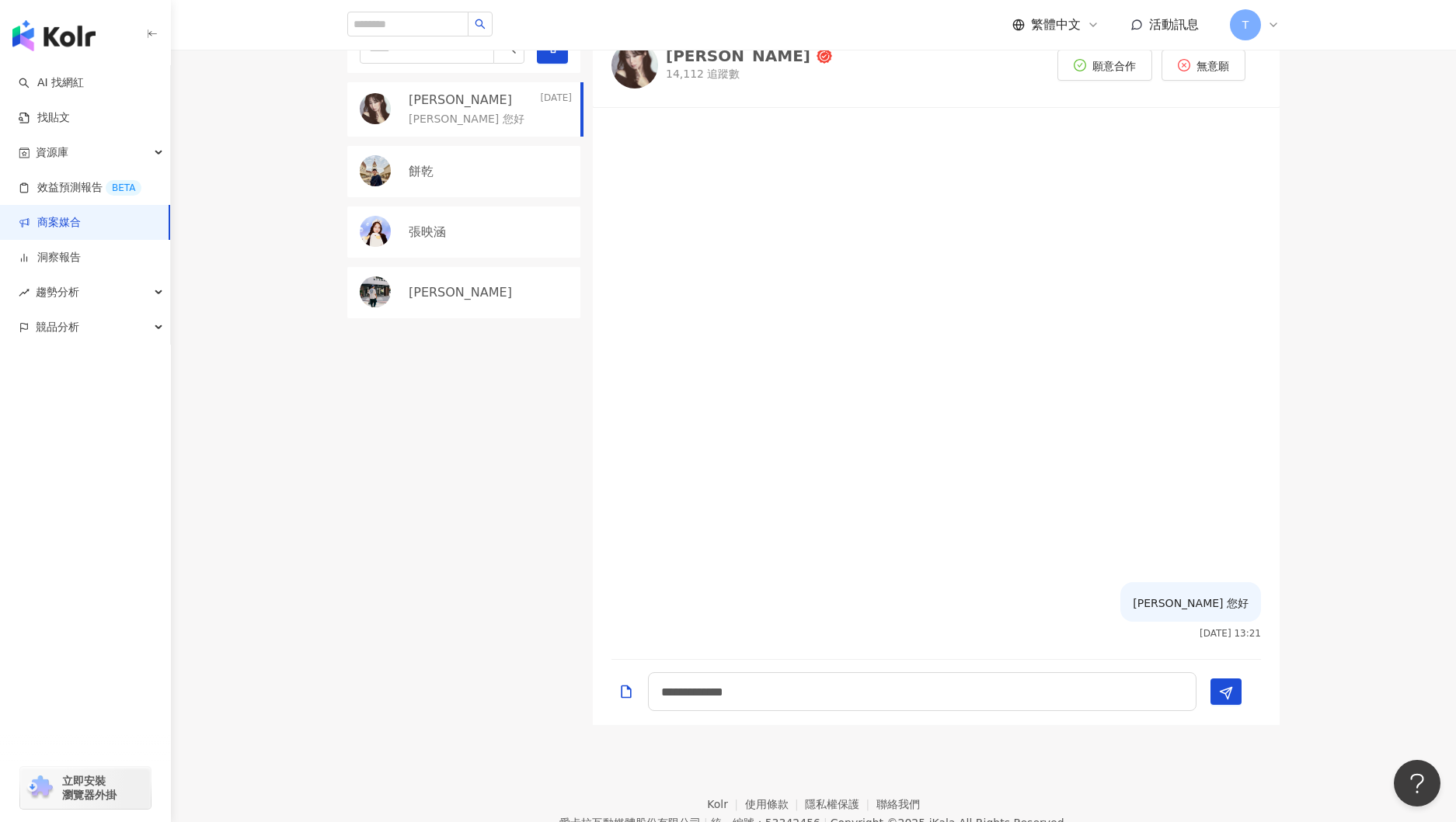
scroll to position [466, 0]
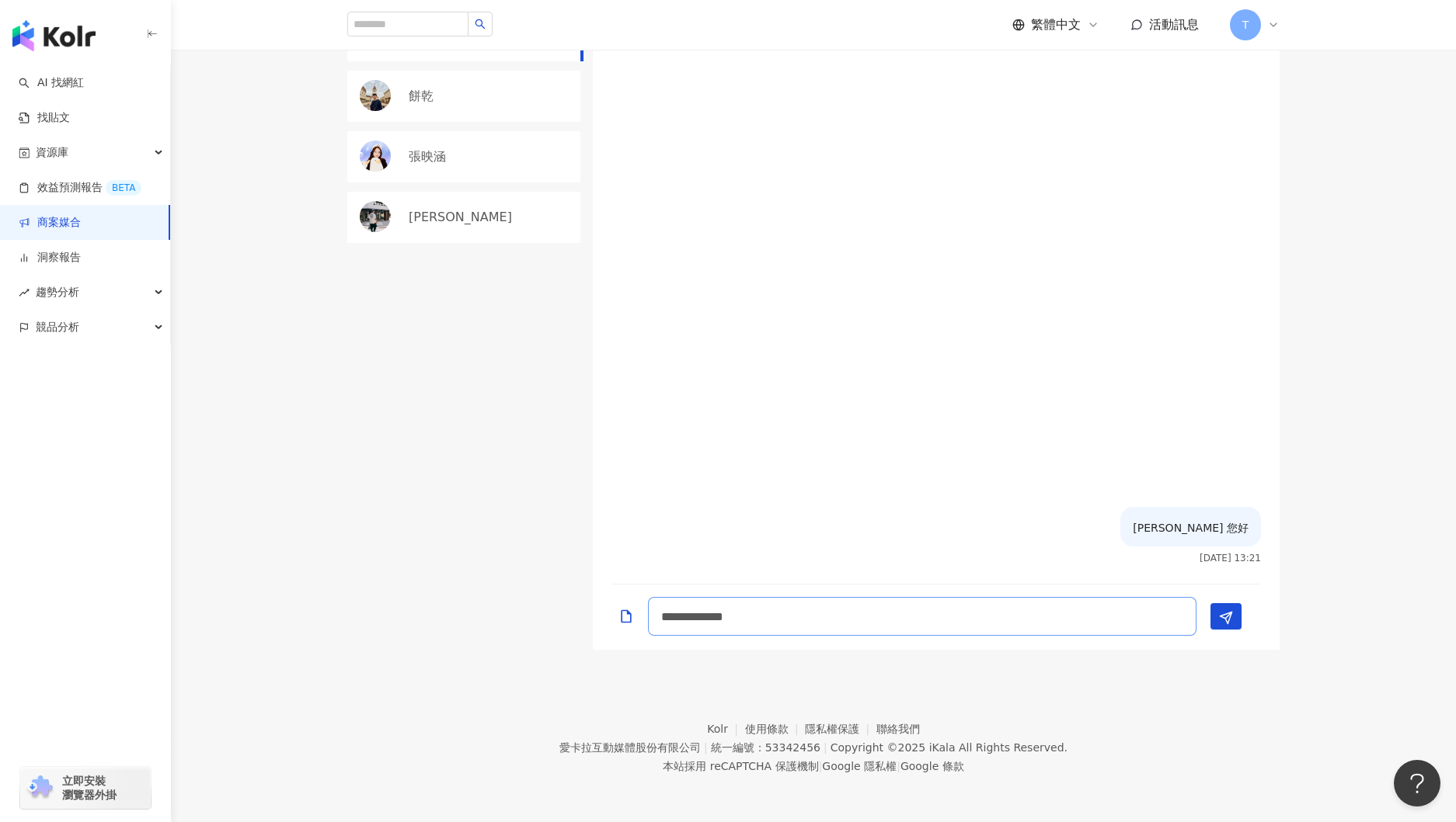
click at [866, 615] on textarea "**********" at bounding box center [922, 616] width 548 height 39
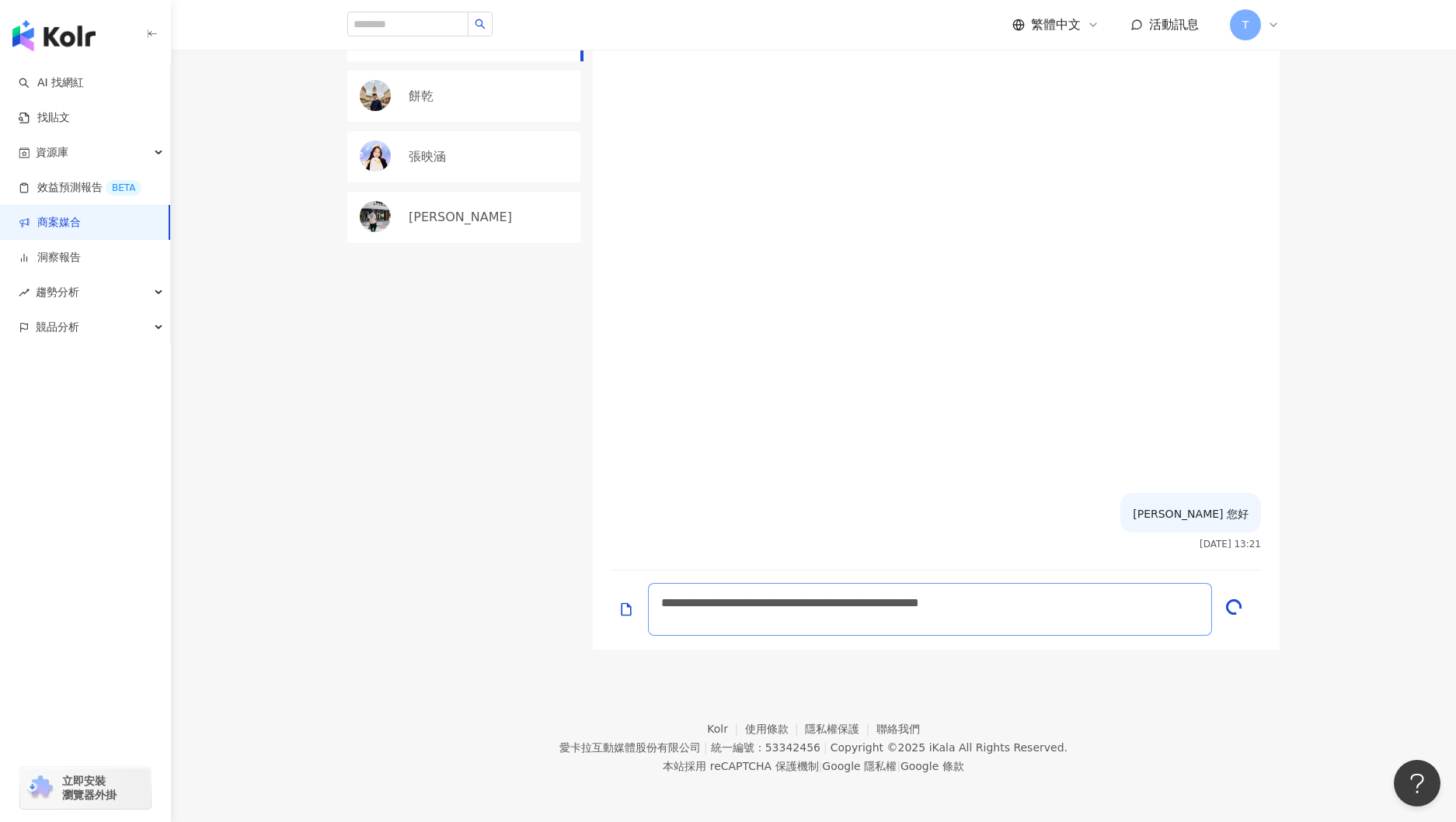
type textarea "**********"
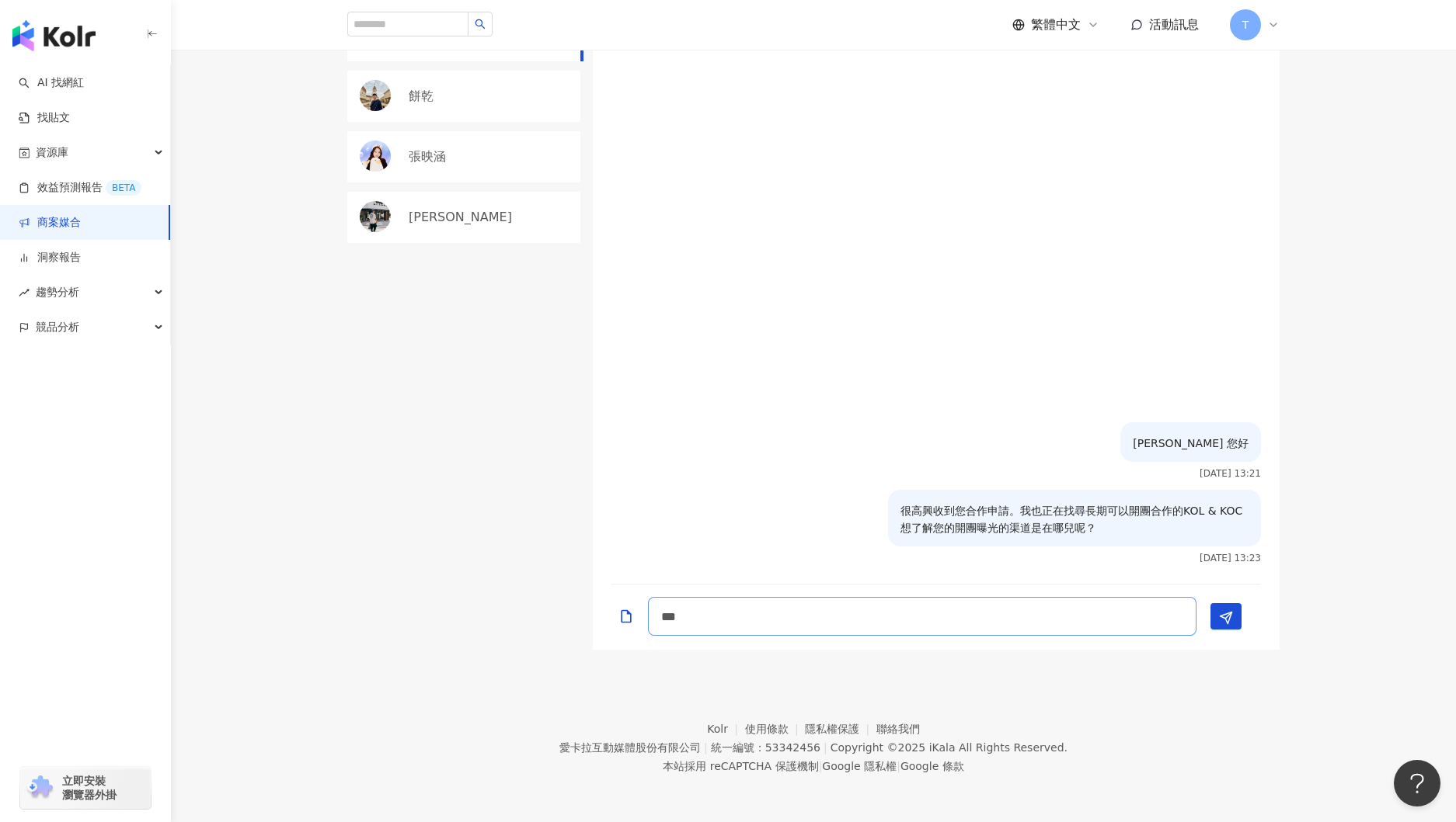
type textarea "*"
type textarea "**"
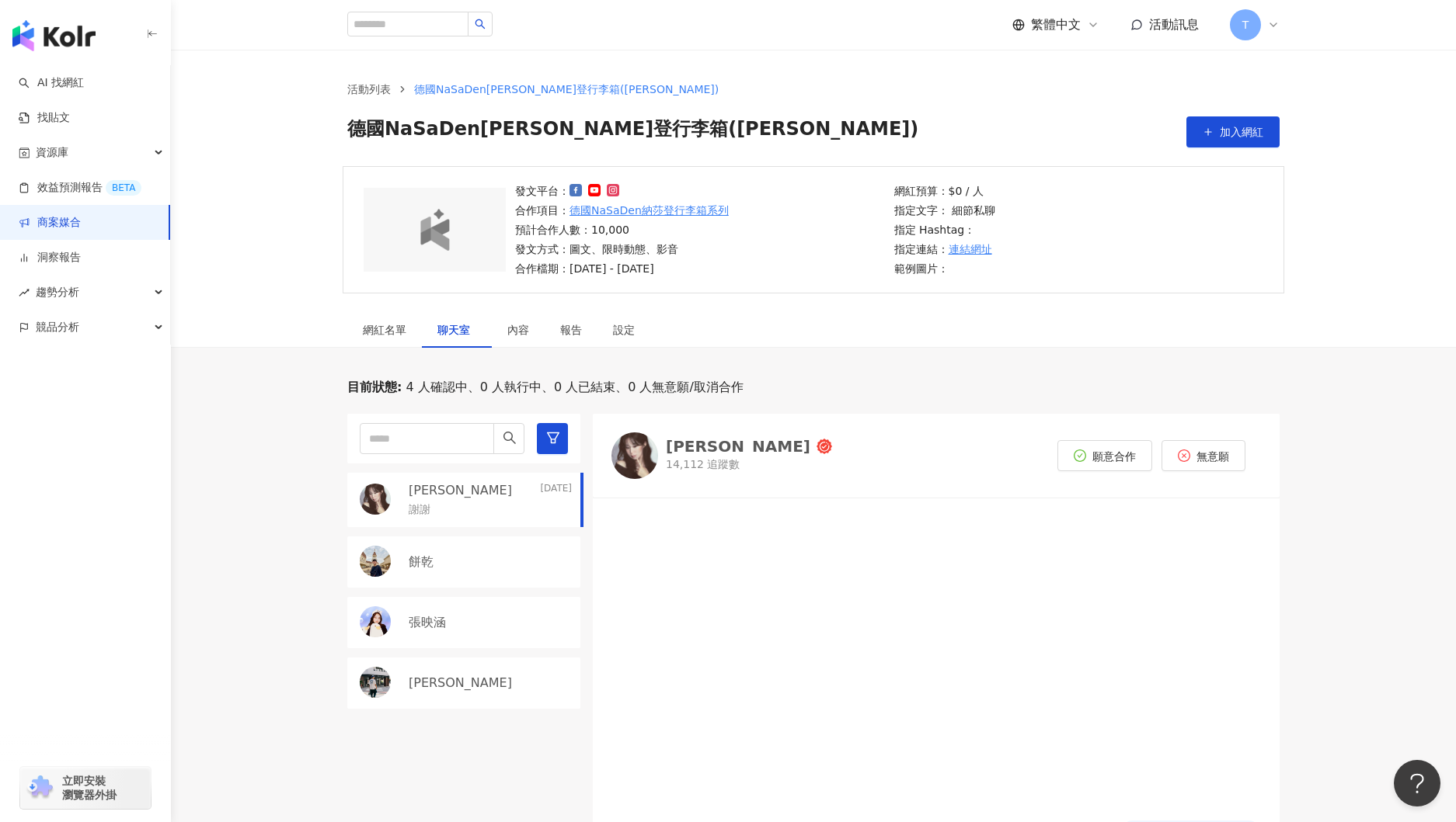
click at [56, 223] on link "商案媒合" at bounding box center [49, 223] width 62 height 15
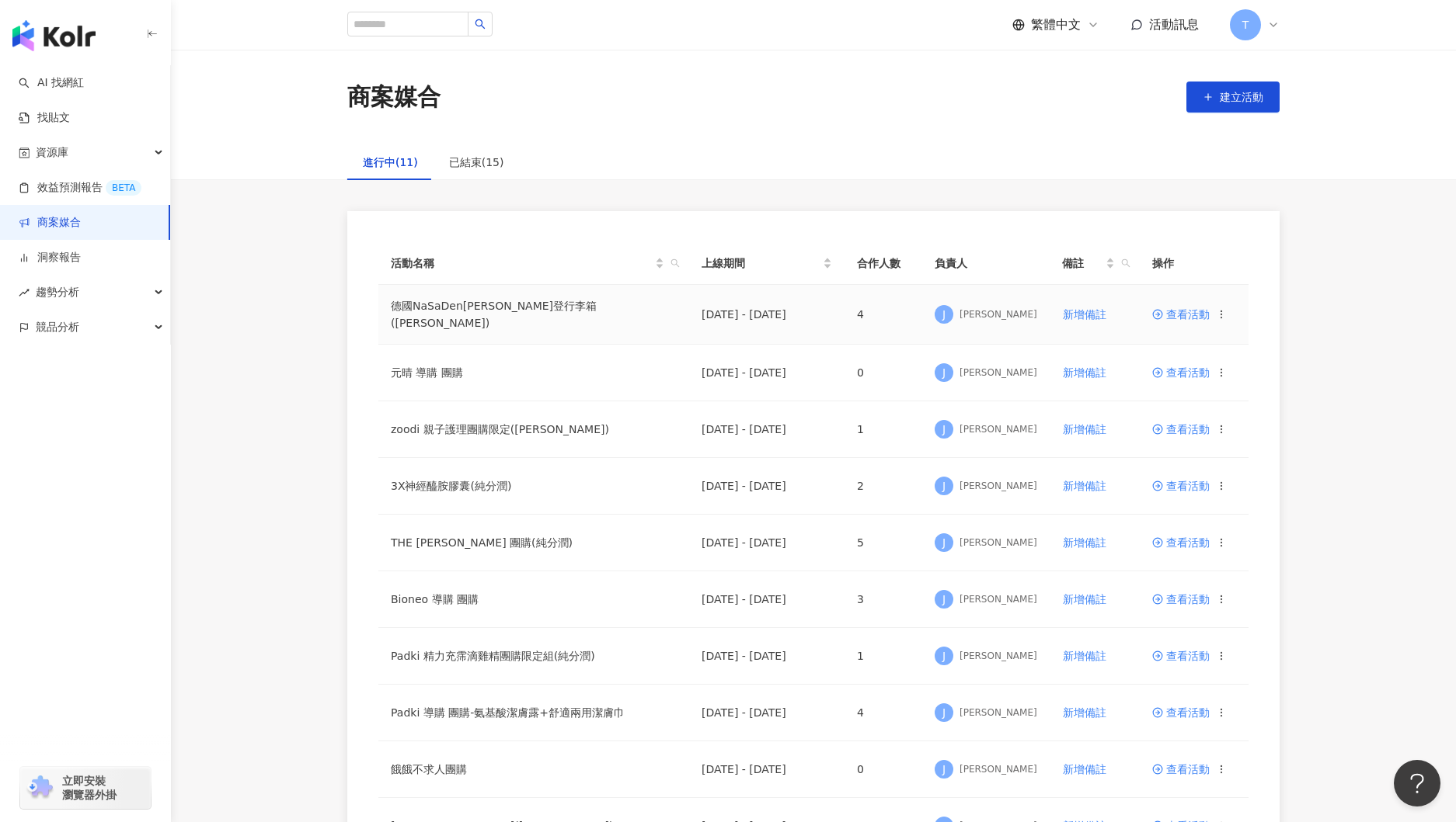
drag, startPoint x: 1190, startPoint y: 314, endPoint x: 1168, endPoint y: 318, distance: 22.4
click at [1190, 313] on span "查看活動" at bounding box center [1181, 314] width 58 height 11
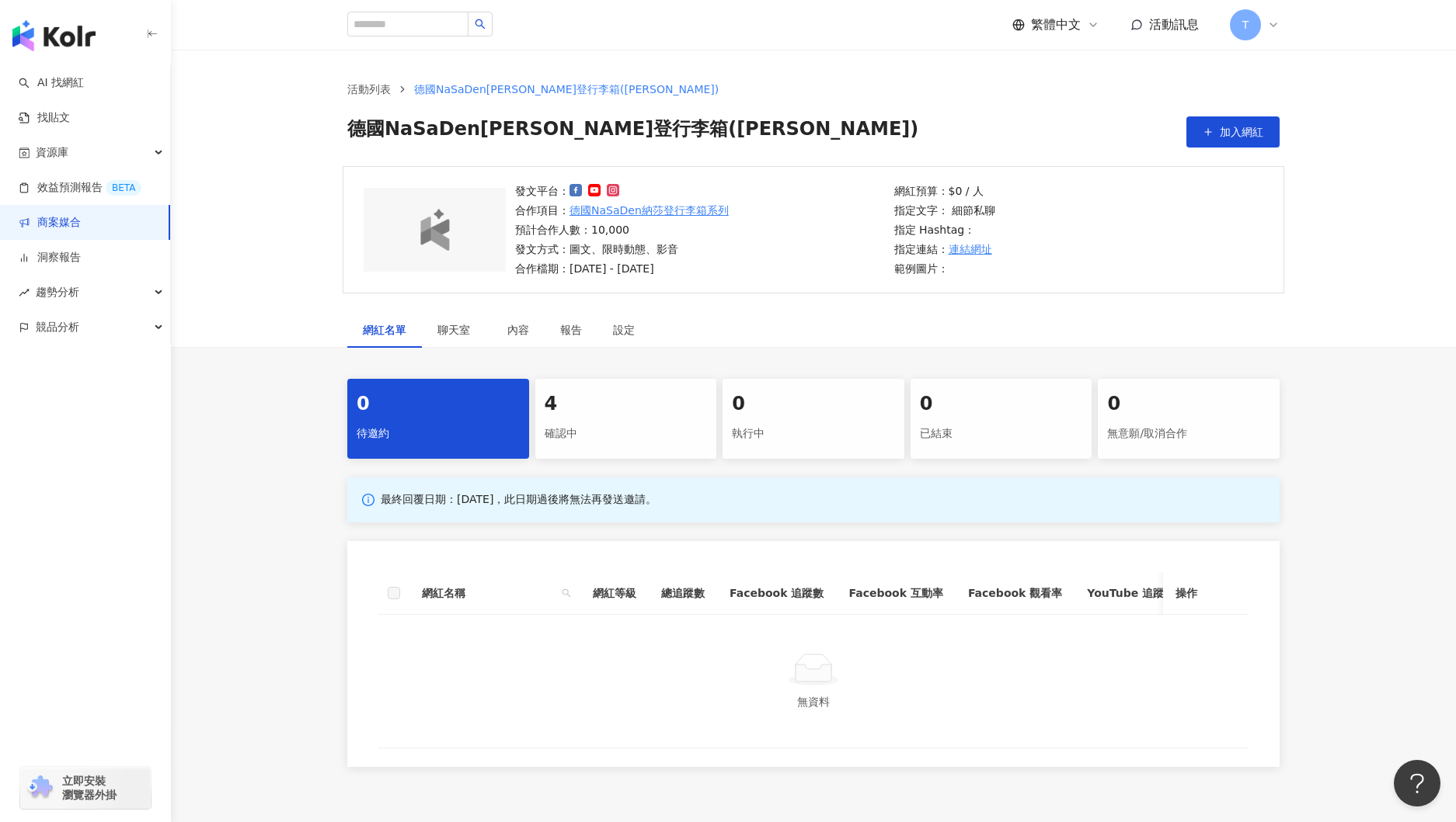
click at [578, 405] on div "4" at bounding box center [626, 405] width 163 height 27
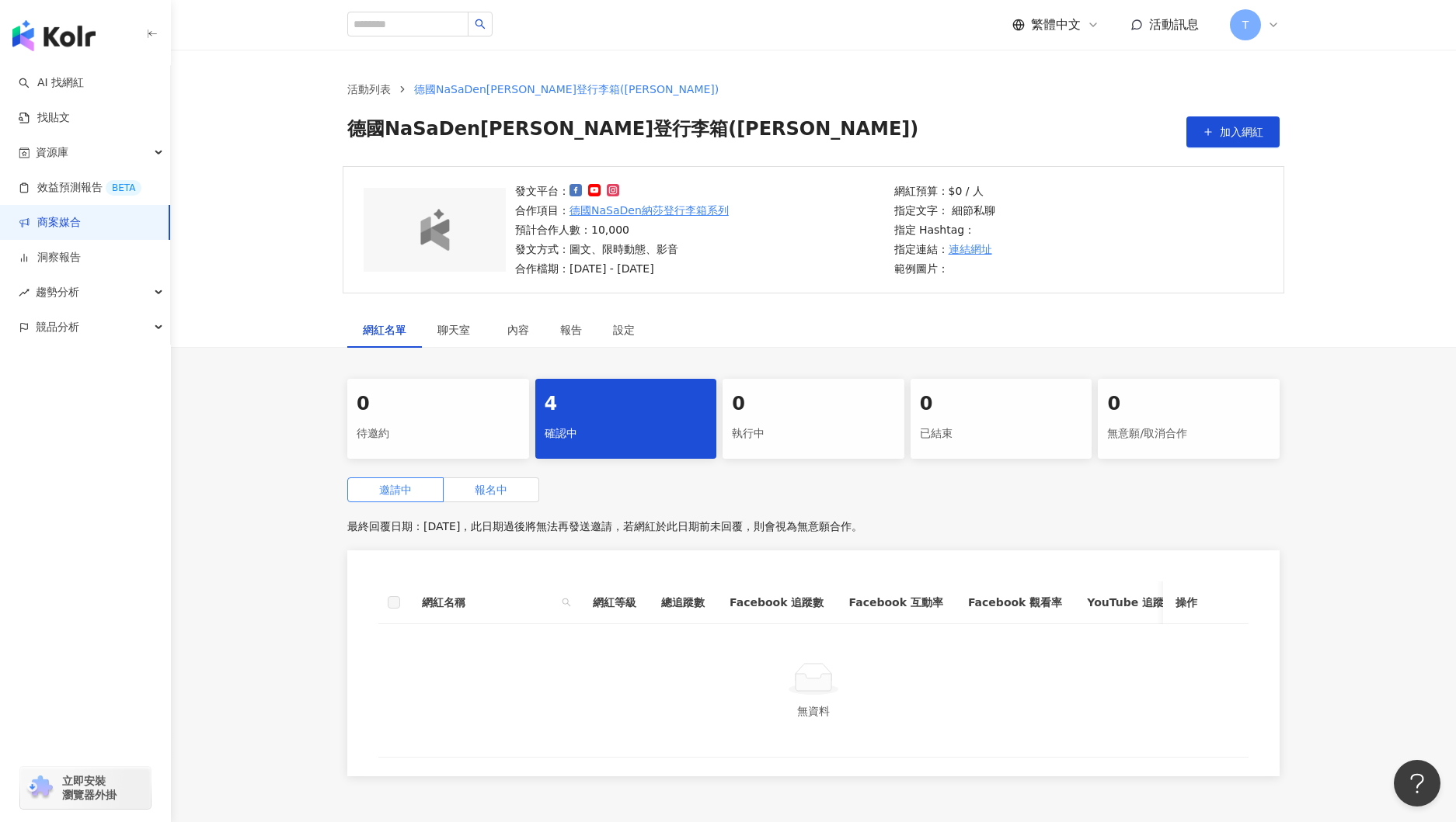
click at [501, 496] on label "報名中" at bounding box center [492, 491] width 96 height 25
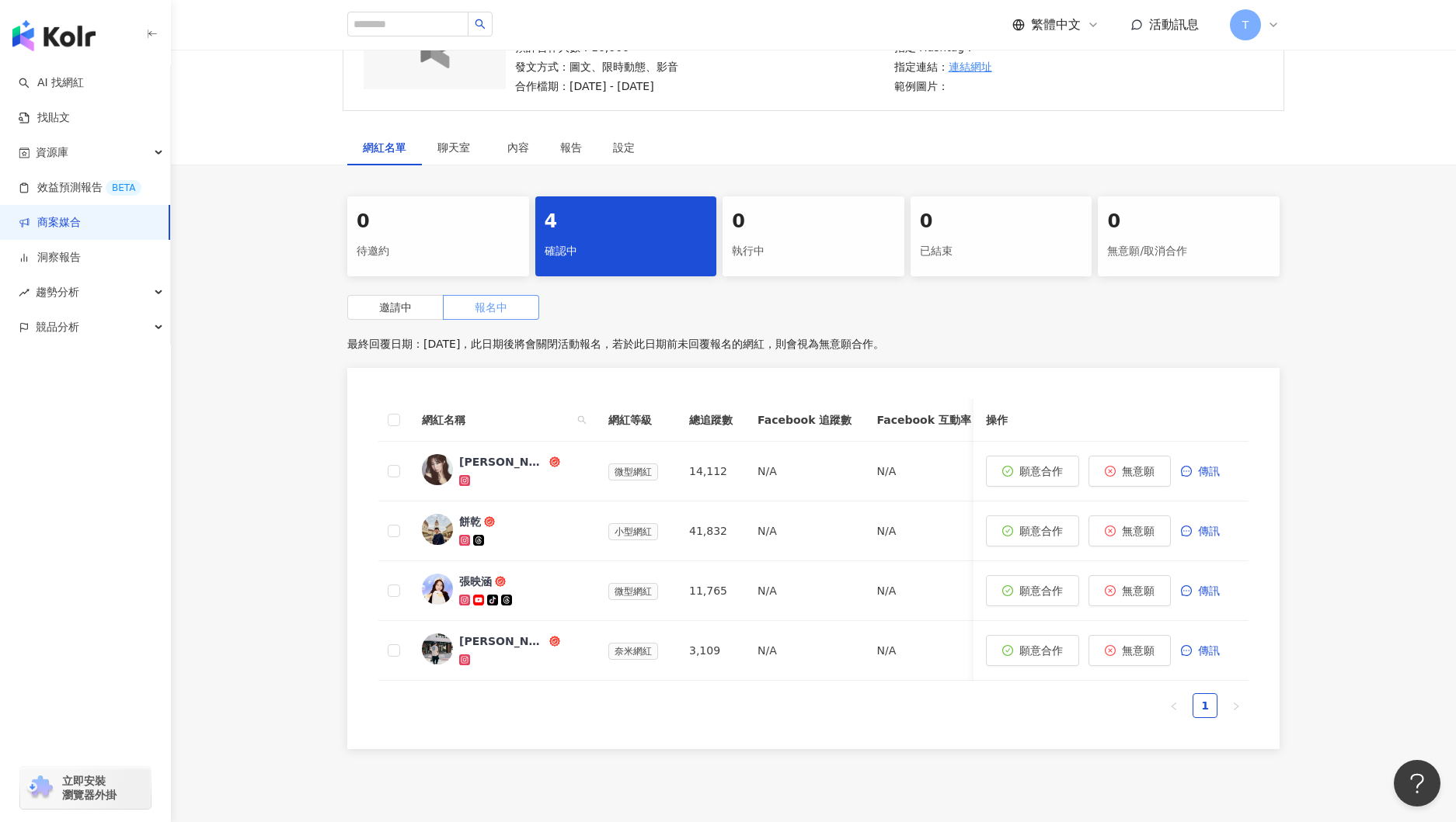
scroll to position [182, 0]
click at [486, 643] on div "[PERSON_NAME]" at bounding box center [502, 642] width 87 height 15
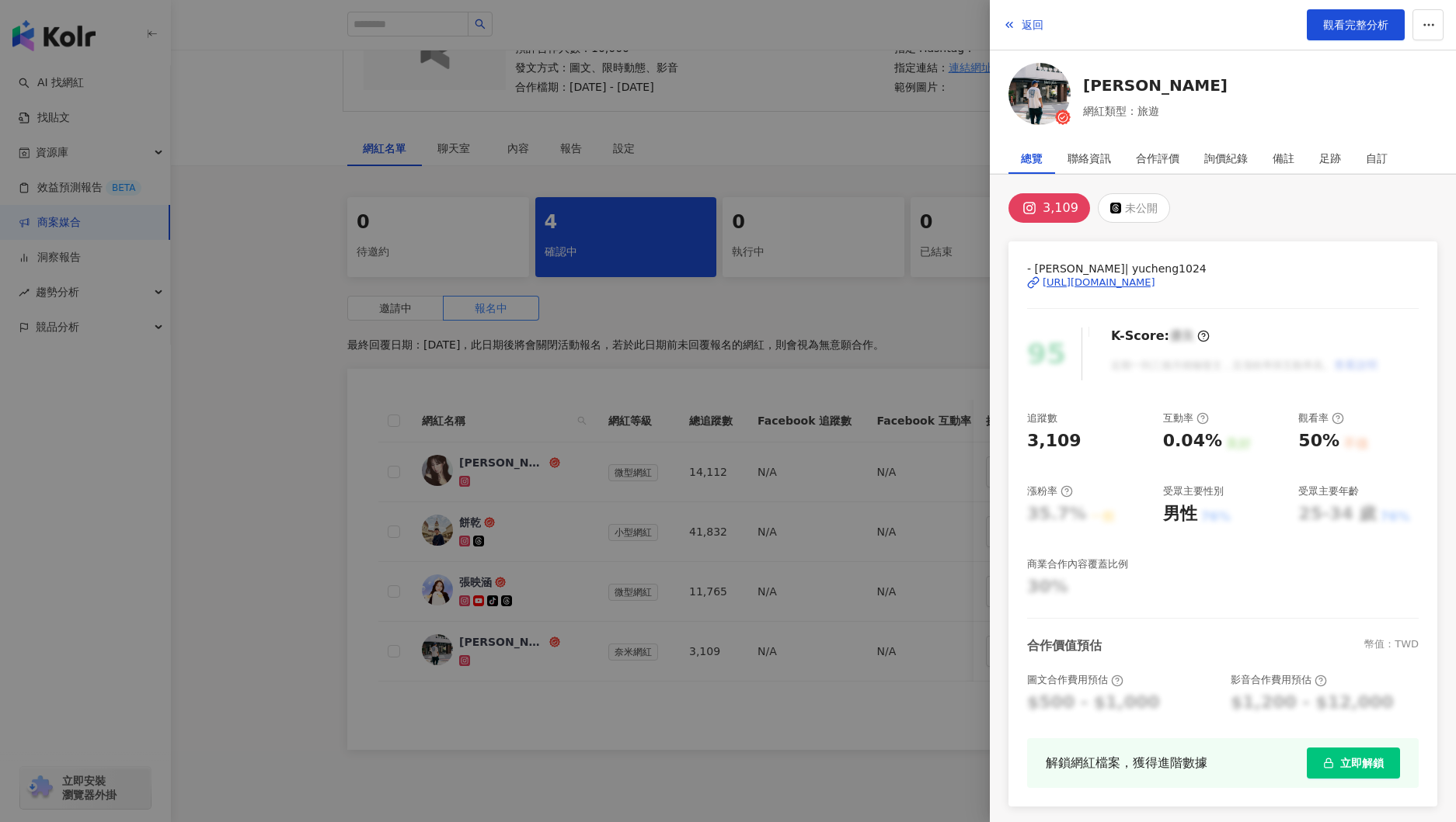
drag, startPoint x: 519, startPoint y: 617, endPoint x: 534, endPoint y: 617, distance: 15.0
click at [519, 617] on div at bounding box center [728, 411] width 1456 height 822
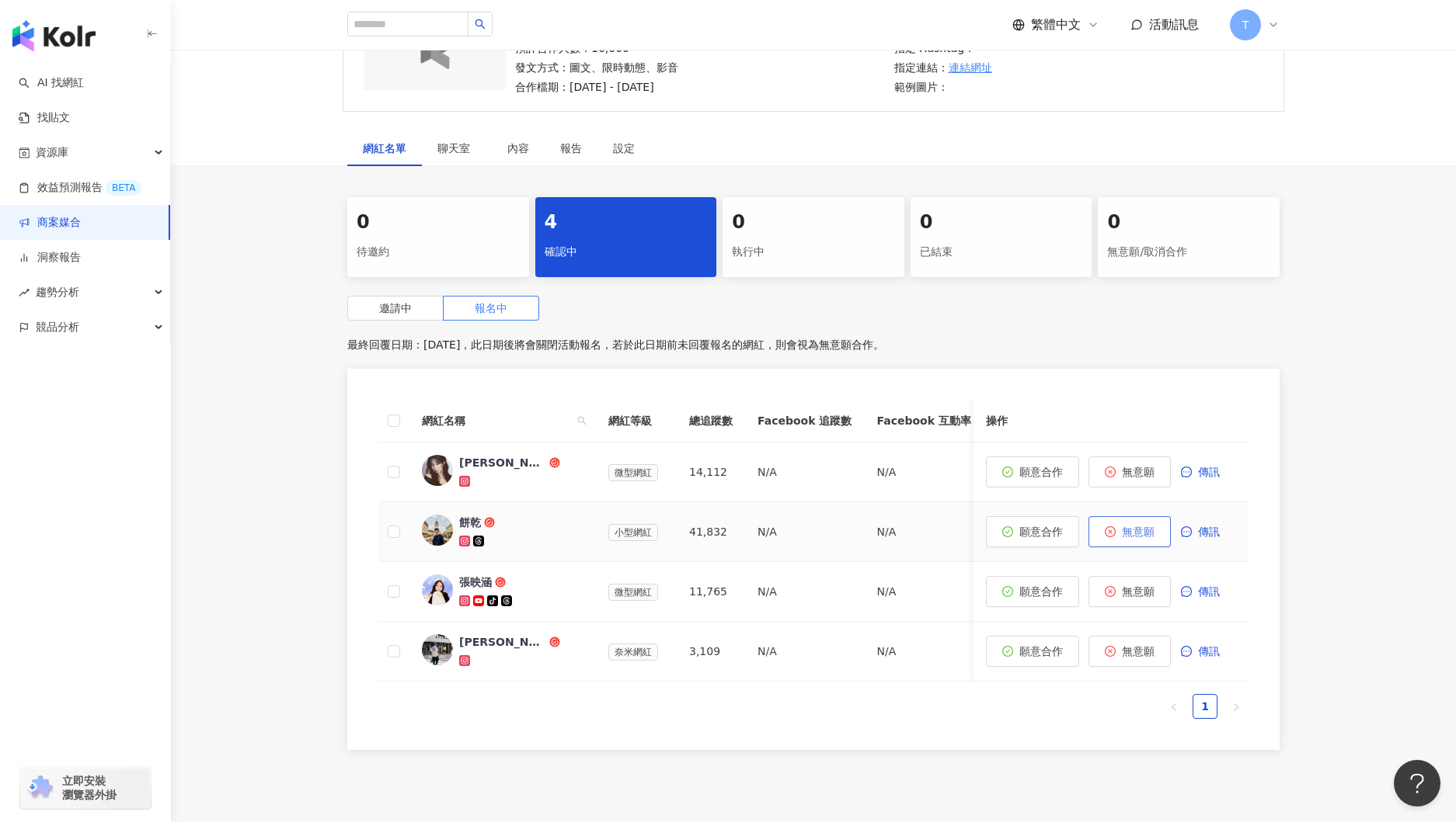
click at [1128, 536] on span "無意願" at bounding box center [1139, 532] width 33 height 12
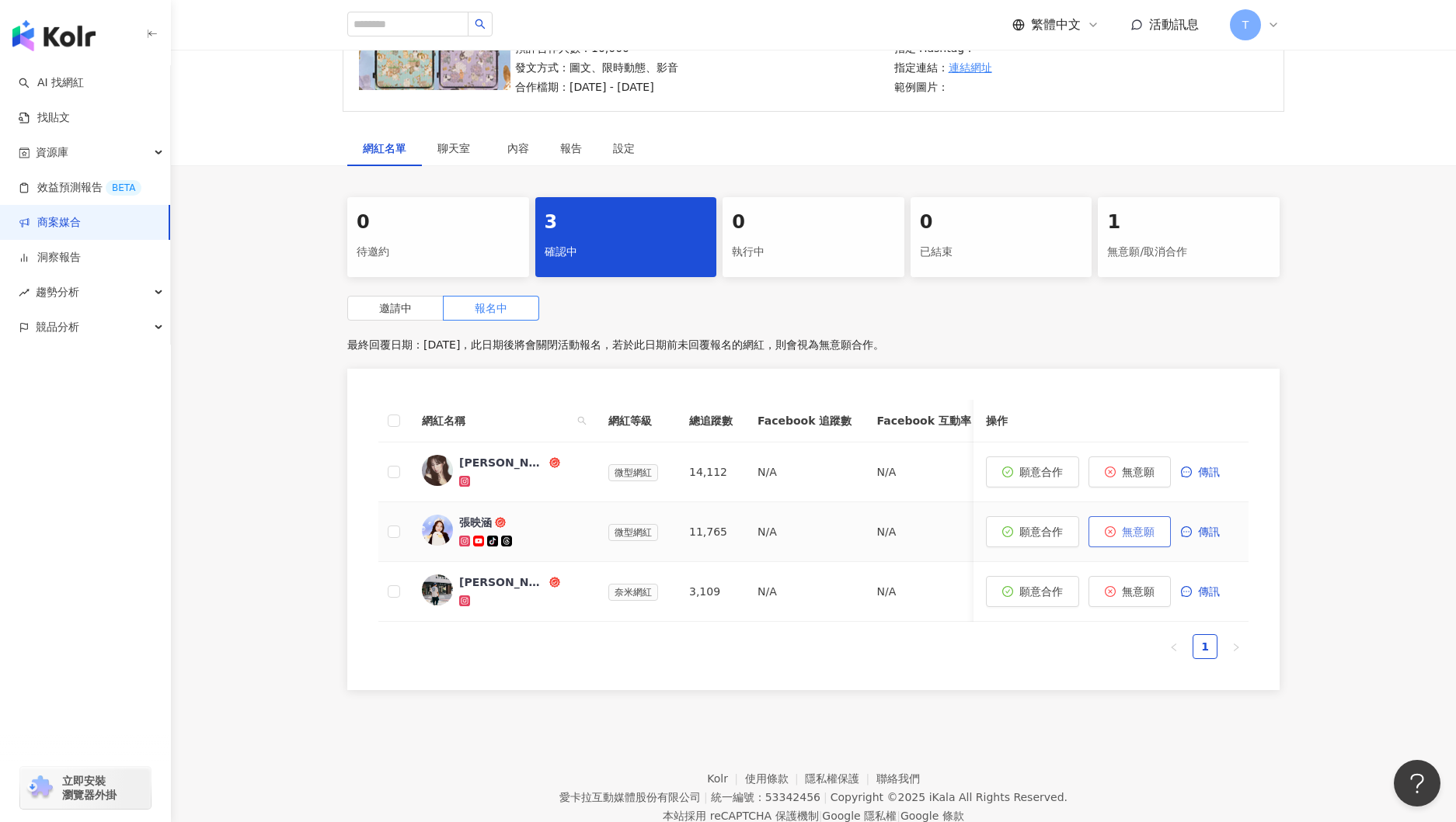
click at [1135, 533] on span "無意願" at bounding box center [1139, 532] width 33 height 12
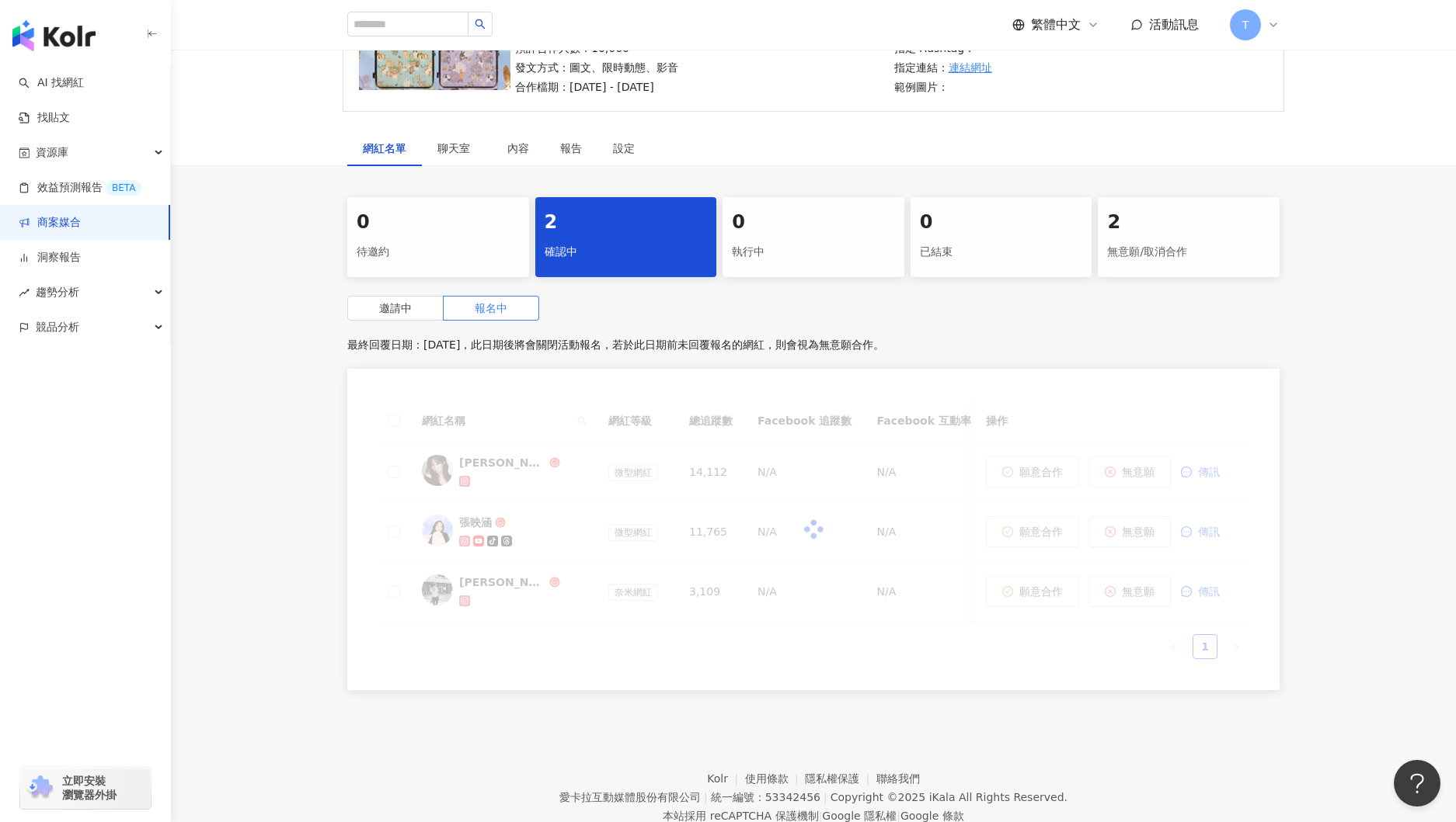
scroll to position [171, 0]
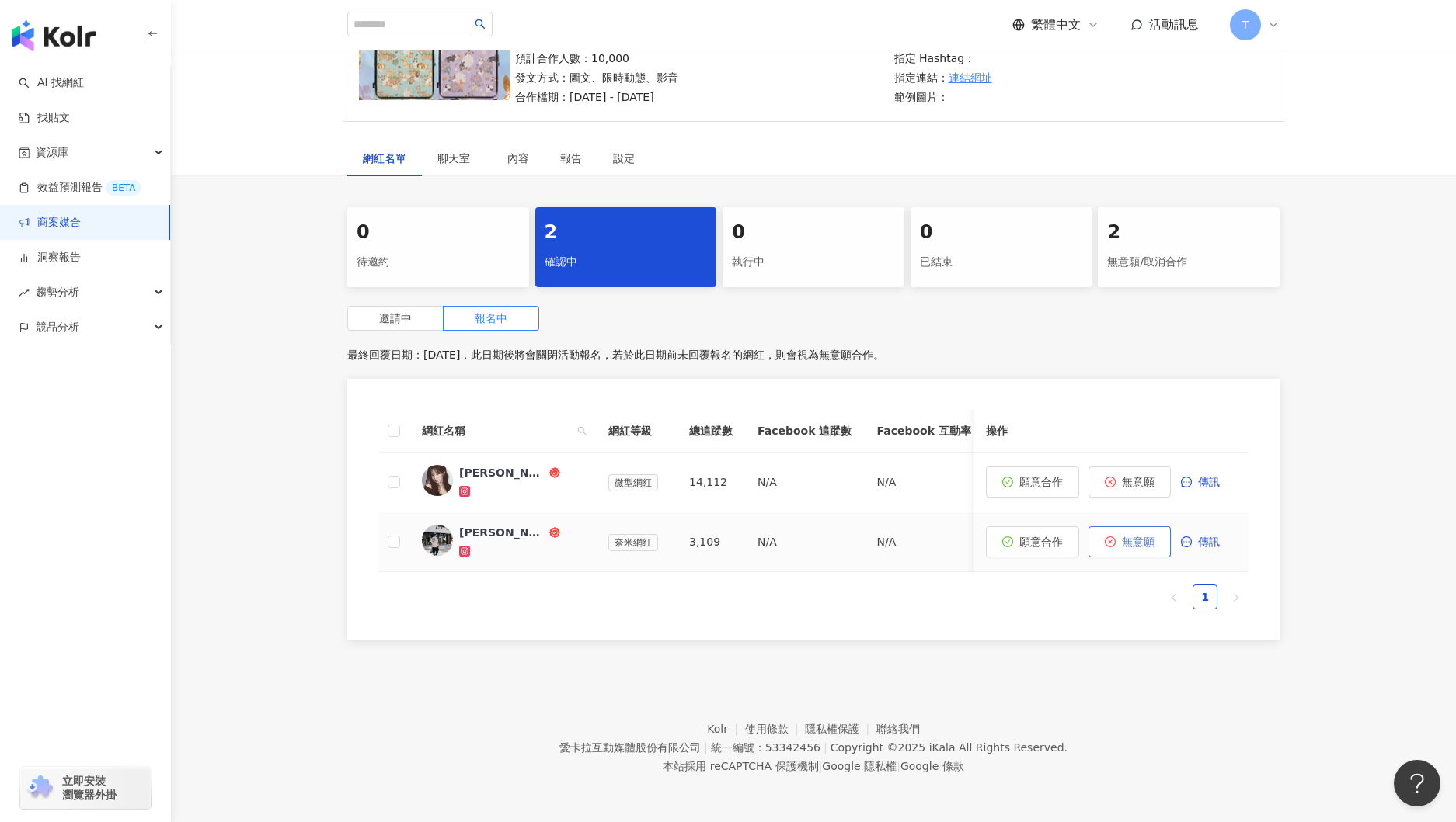
click at [1129, 538] on span "無意願" at bounding box center [1139, 541] width 33 height 12
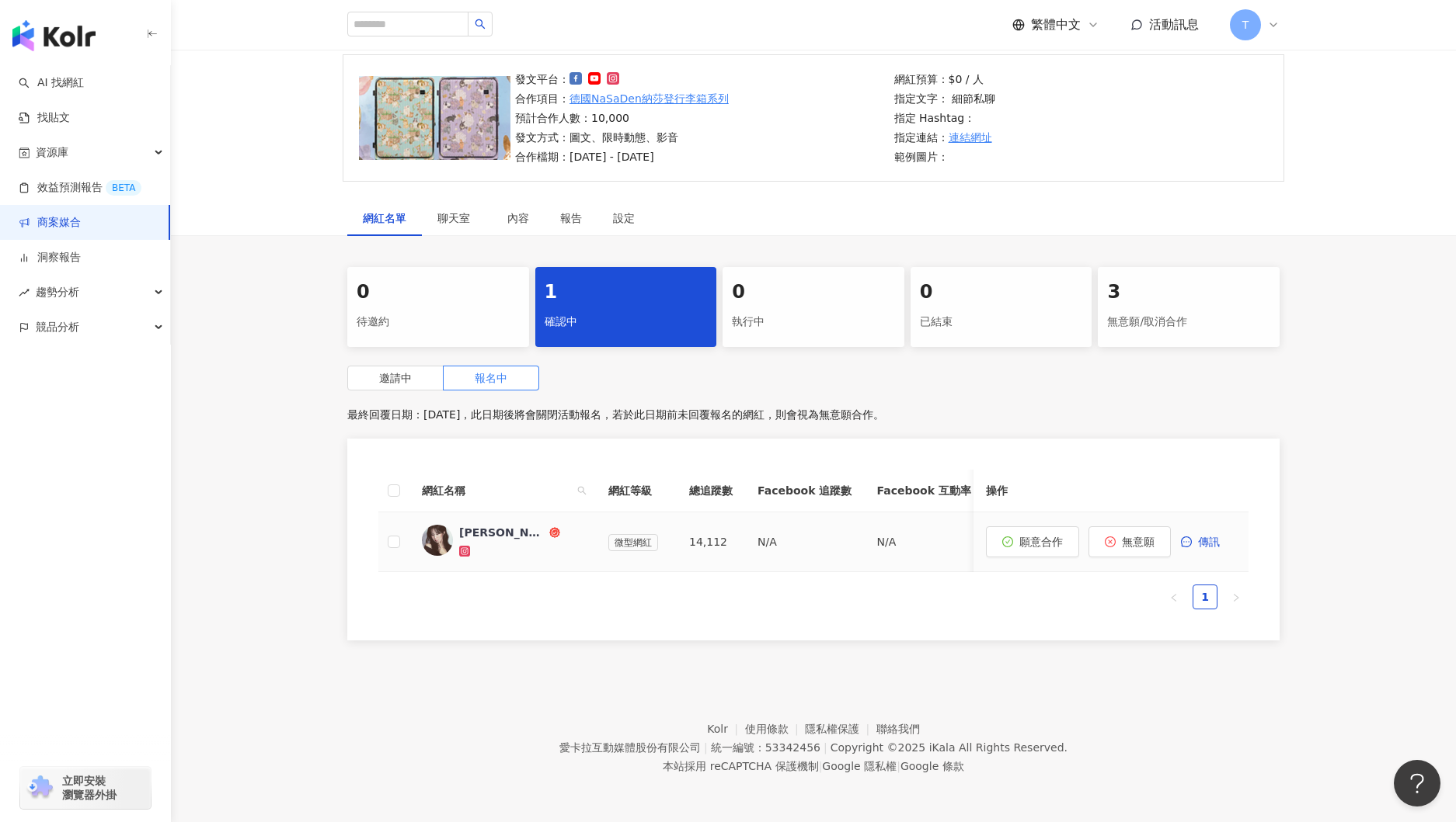
scroll to position [112, 0]
click at [61, 225] on link "商案媒合" at bounding box center [49, 223] width 62 height 15
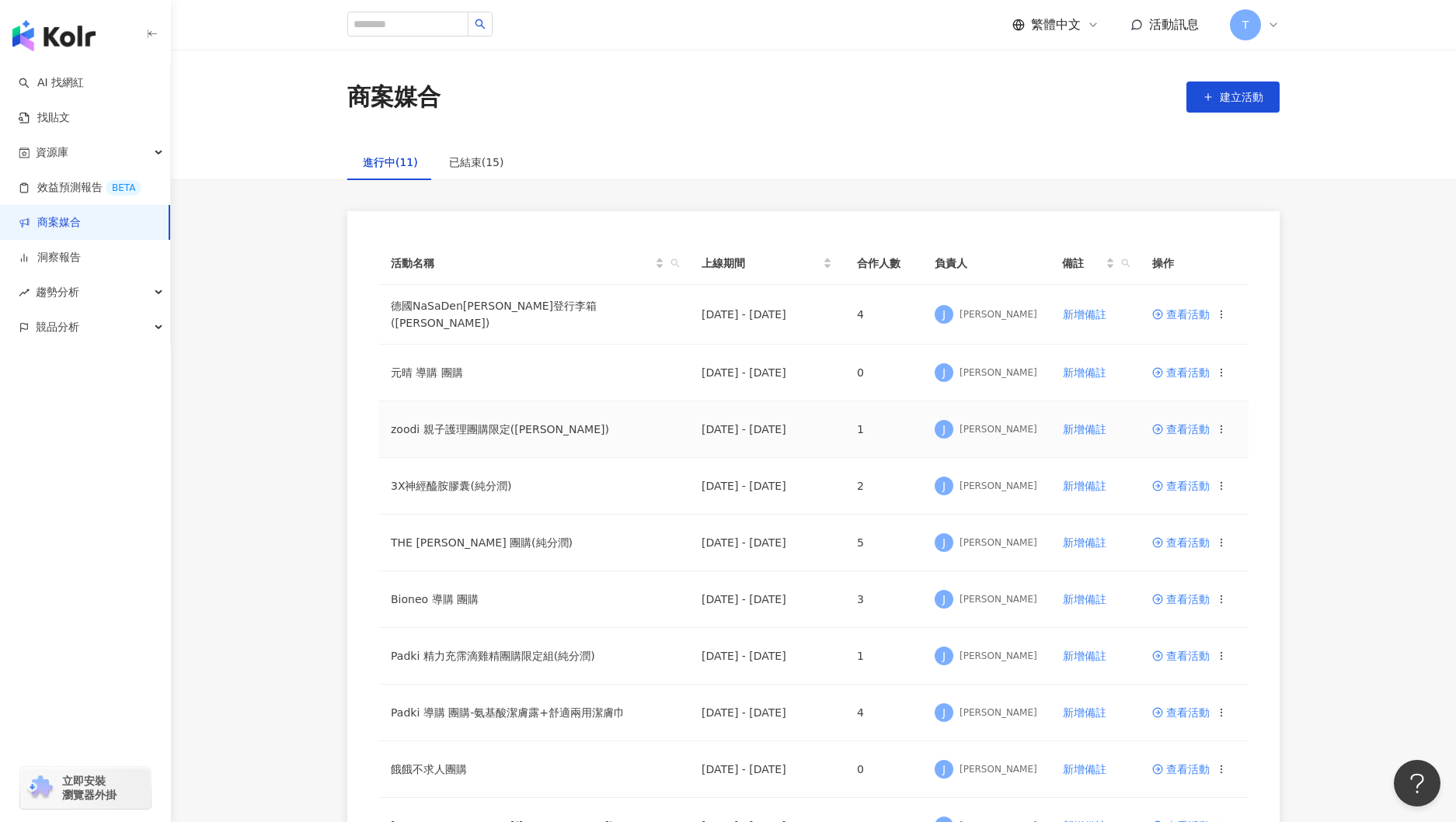
click at [1180, 426] on span "查看活動" at bounding box center [1181, 429] width 58 height 11
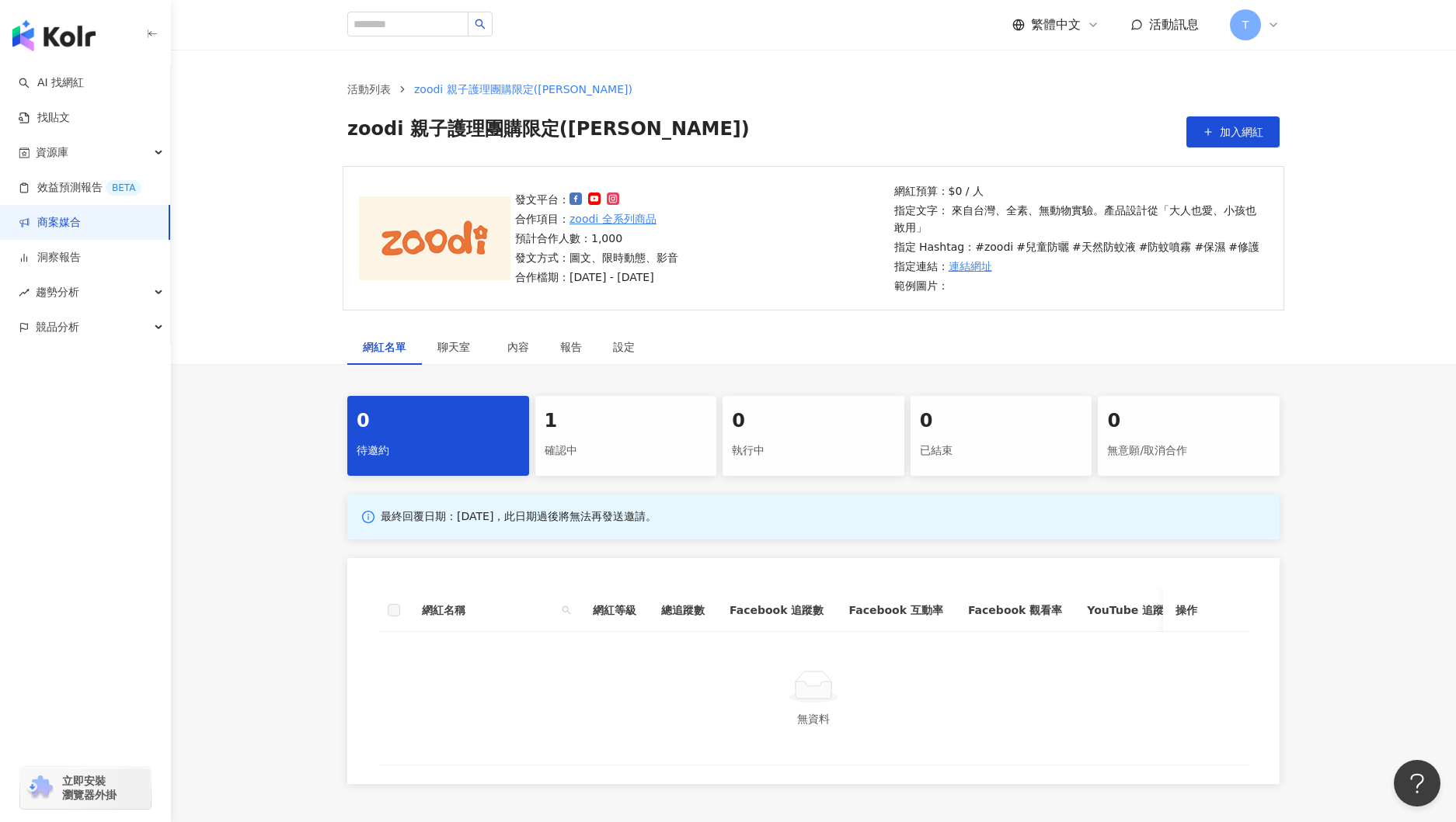
click at [600, 425] on div "1" at bounding box center [626, 422] width 163 height 27
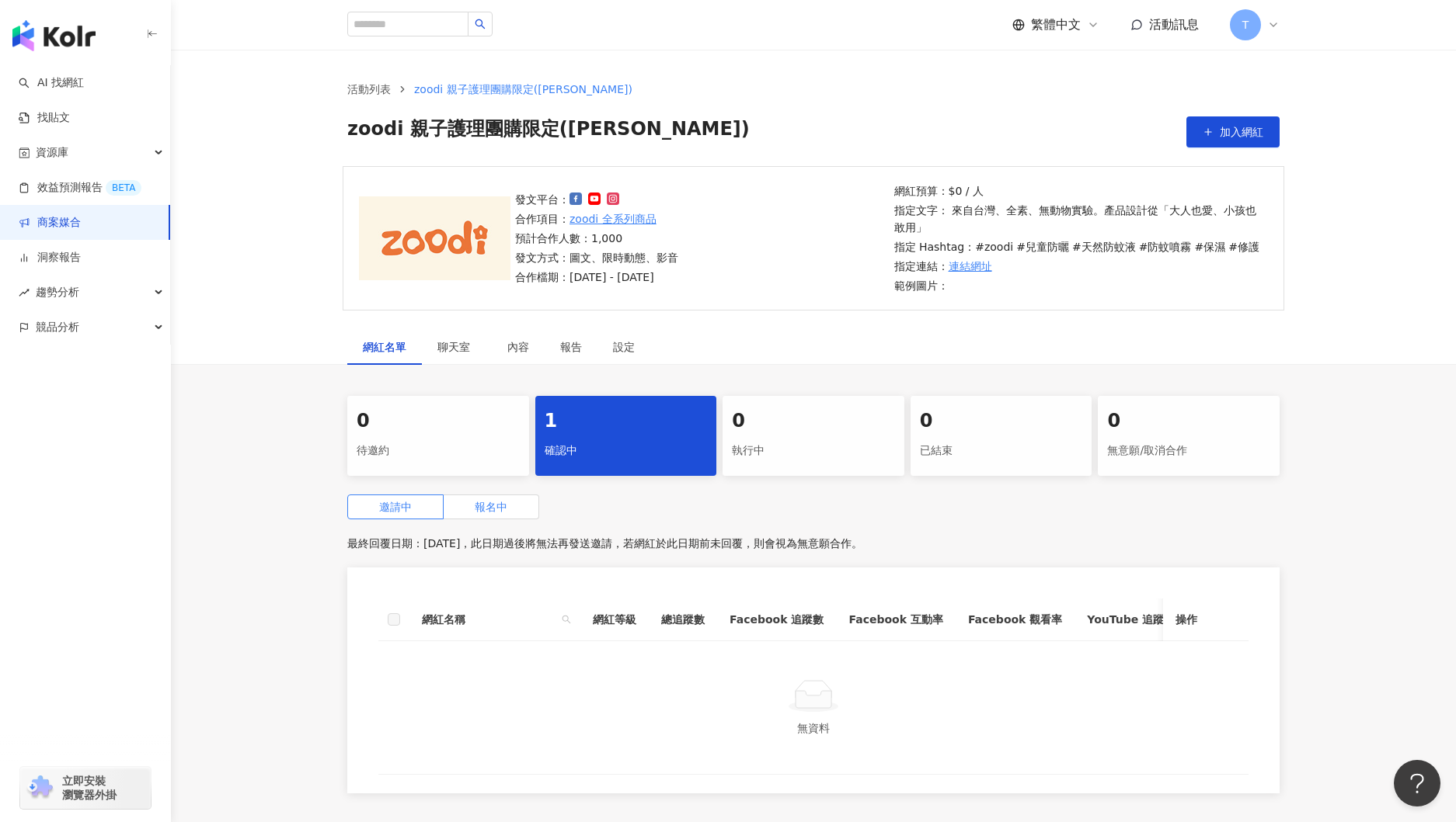
click at [502, 507] on span "報名中" at bounding box center [491, 507] width 33 height 12
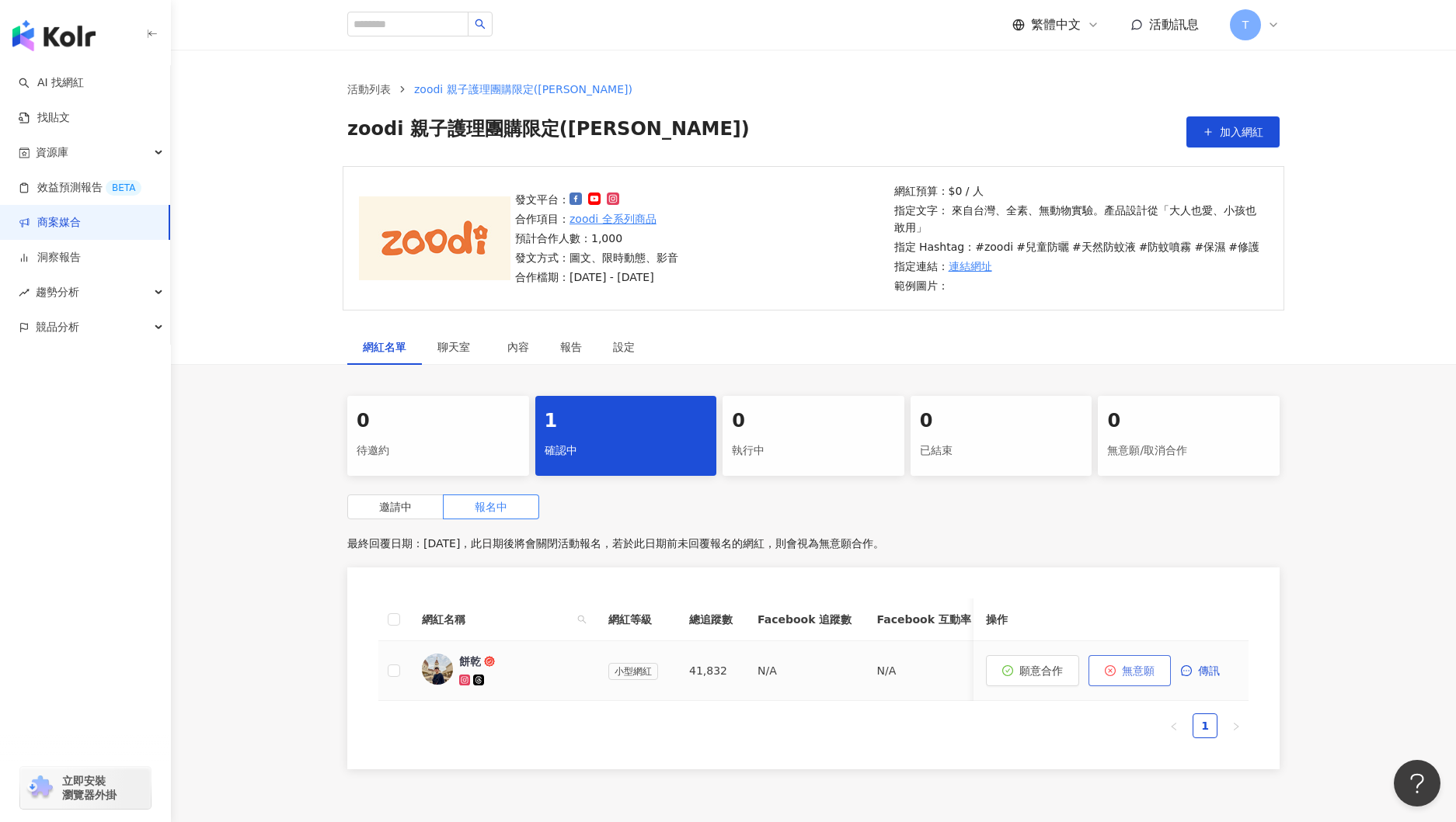
drag, startPoint x: 1146, startPoint y: 672, endPoint x: 1139, endPoint y: 668, distance: 8.1
click at [1140, 668] on span "無意願" at bounding box center [1139, 671] width 33 height 12
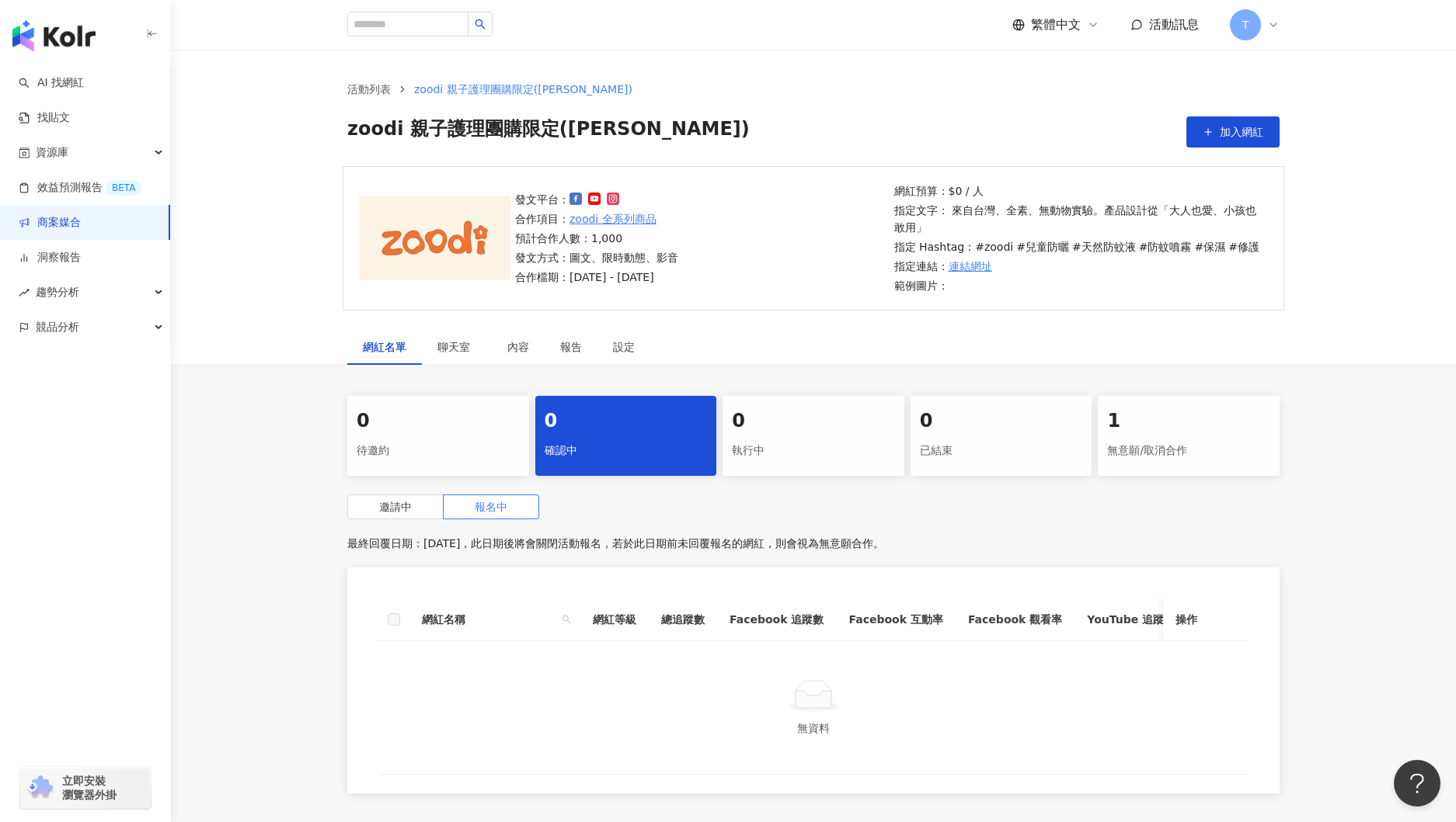
drag, startPoint x: 53, startPoint y: 219, endPoint x: 67, endPoint y: 221, distance: 14.1
click at [53, 219] on link "商案媒合" at bounding box center [49, 223] width 62 height 15
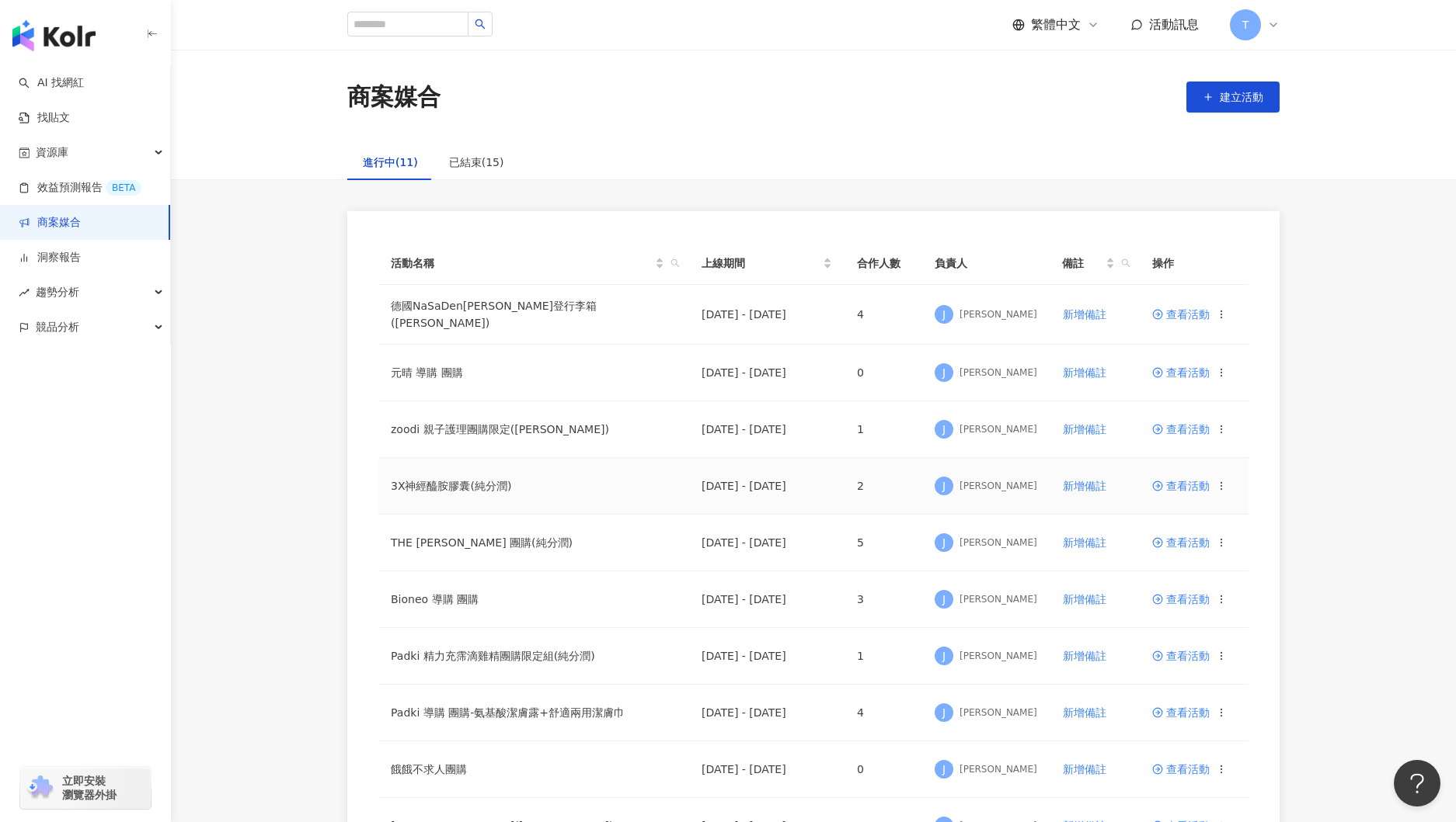
click at [1187, 486] on span "查看活動" at bounding box center [1181, 486] width 58 height 11
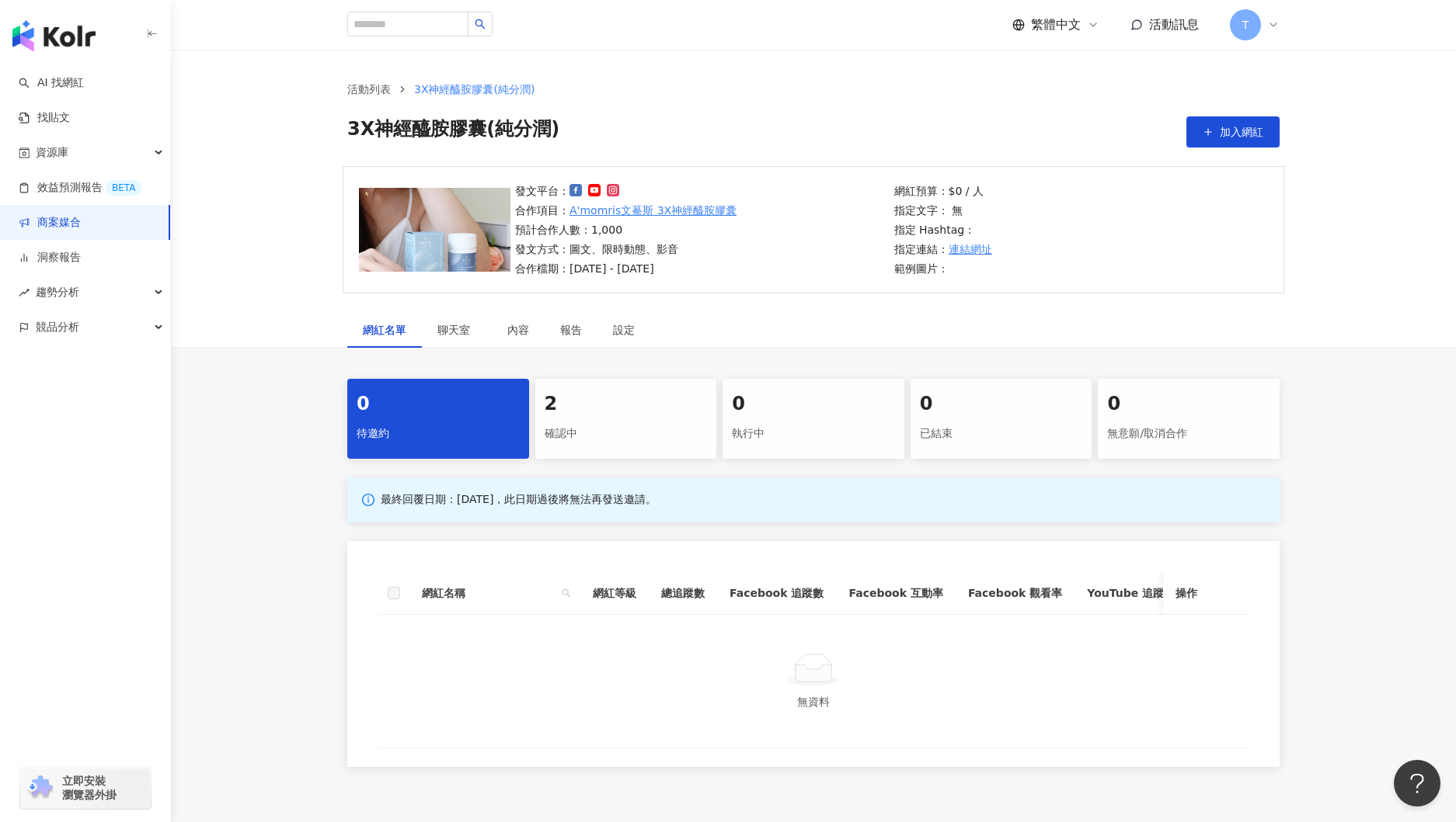
click at [587, 442] on div "確認中" at bounding box center [626, 434] width 163 height 27
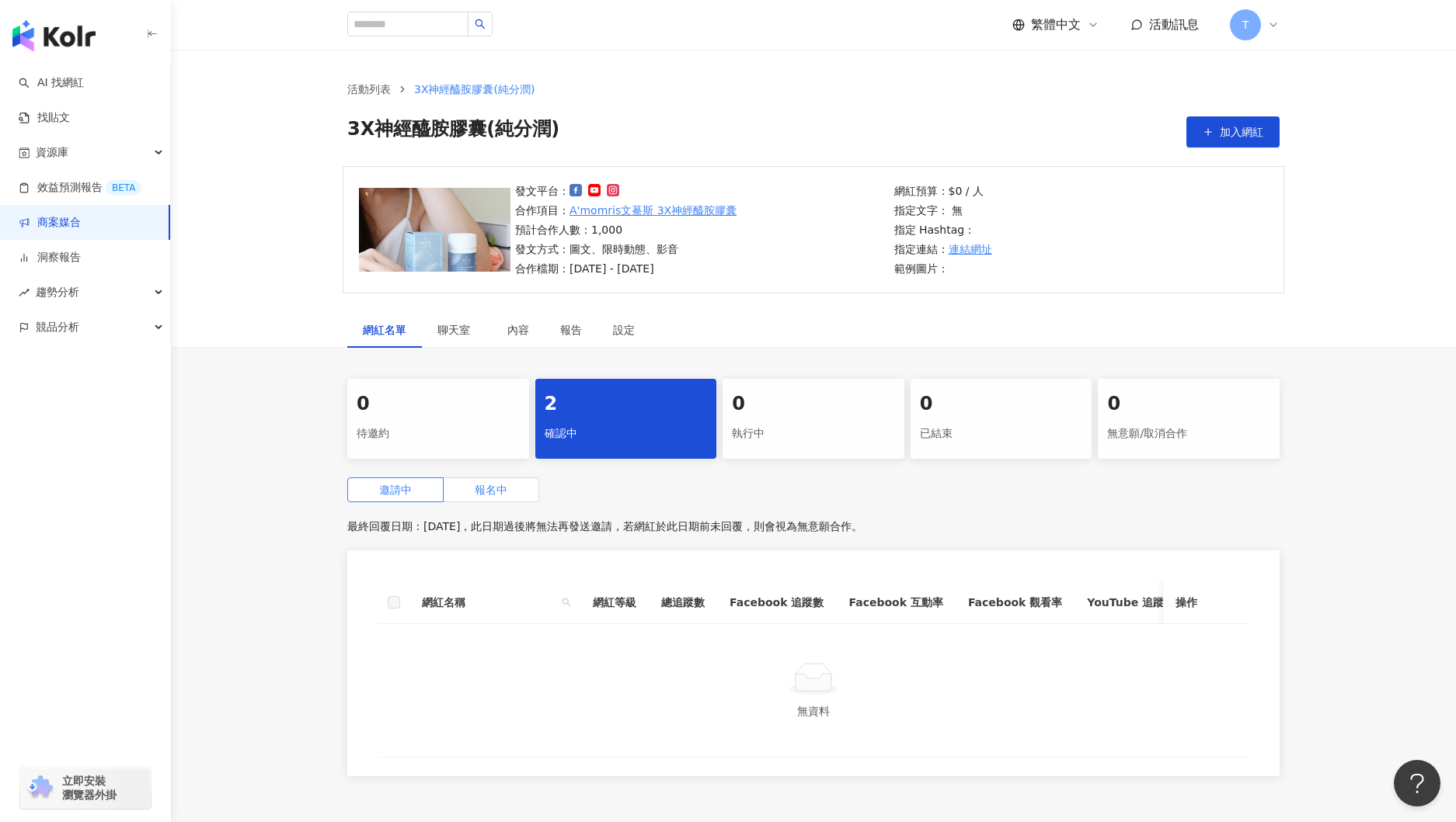
click at [488, 498] on label "報名中" at bounding box center [492, 491] width 96 height 25
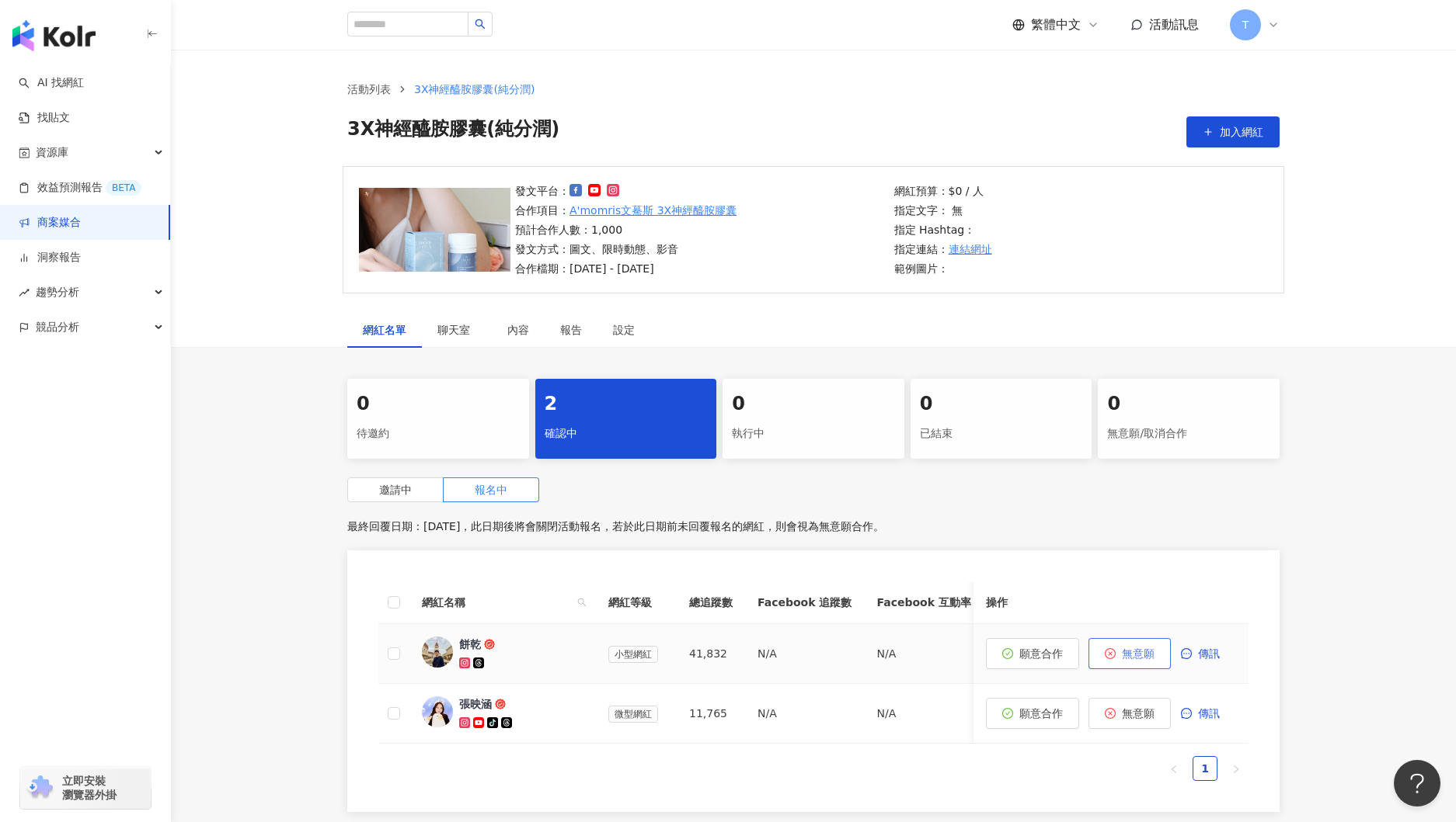
click at [1140, 659] on span "無意願" at bounding box center [1139, 653] width 33 height 12
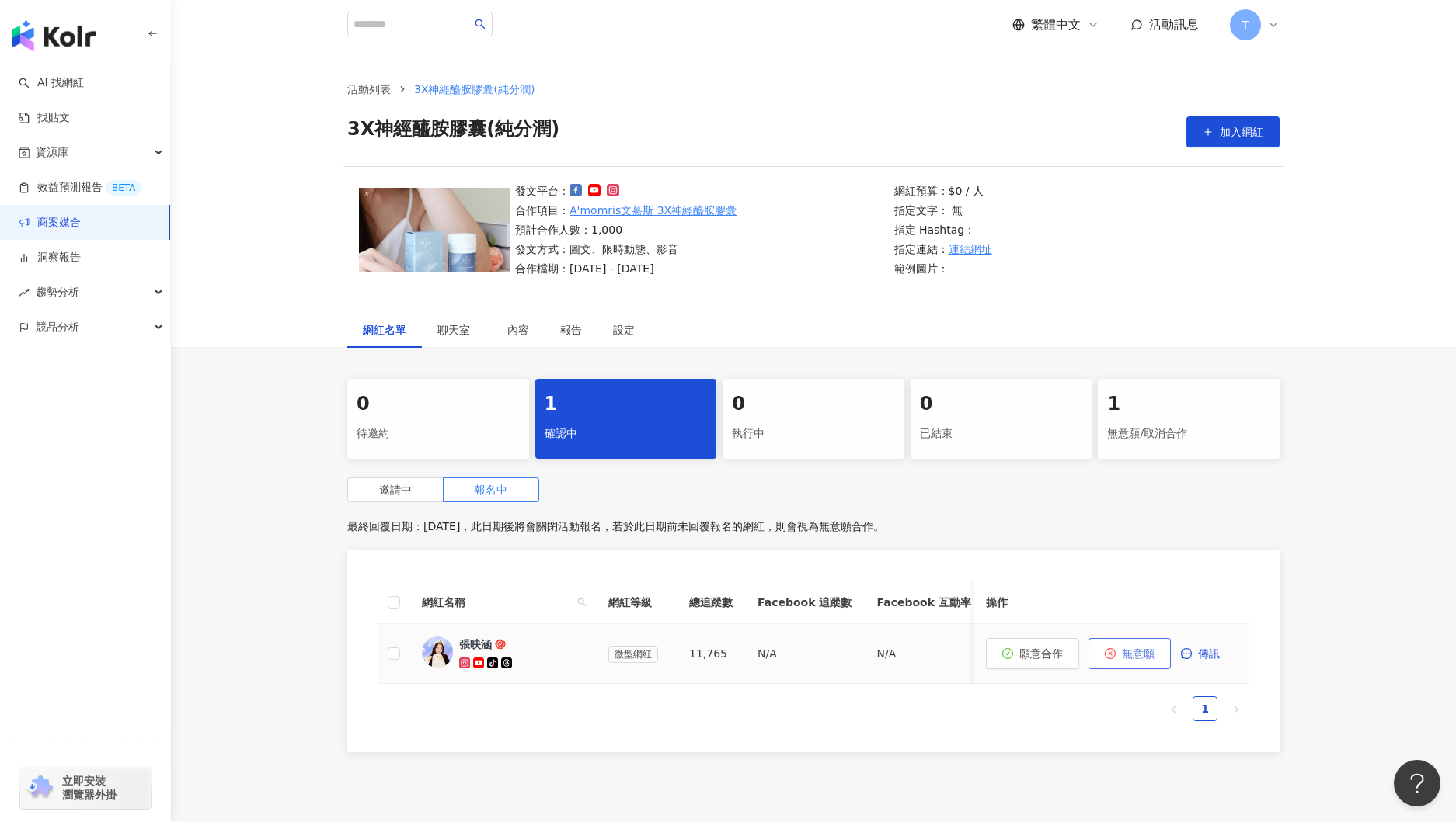
click at [1132, 658] on span "無意願" at bounding box center [1139, 653] width 33 height 12
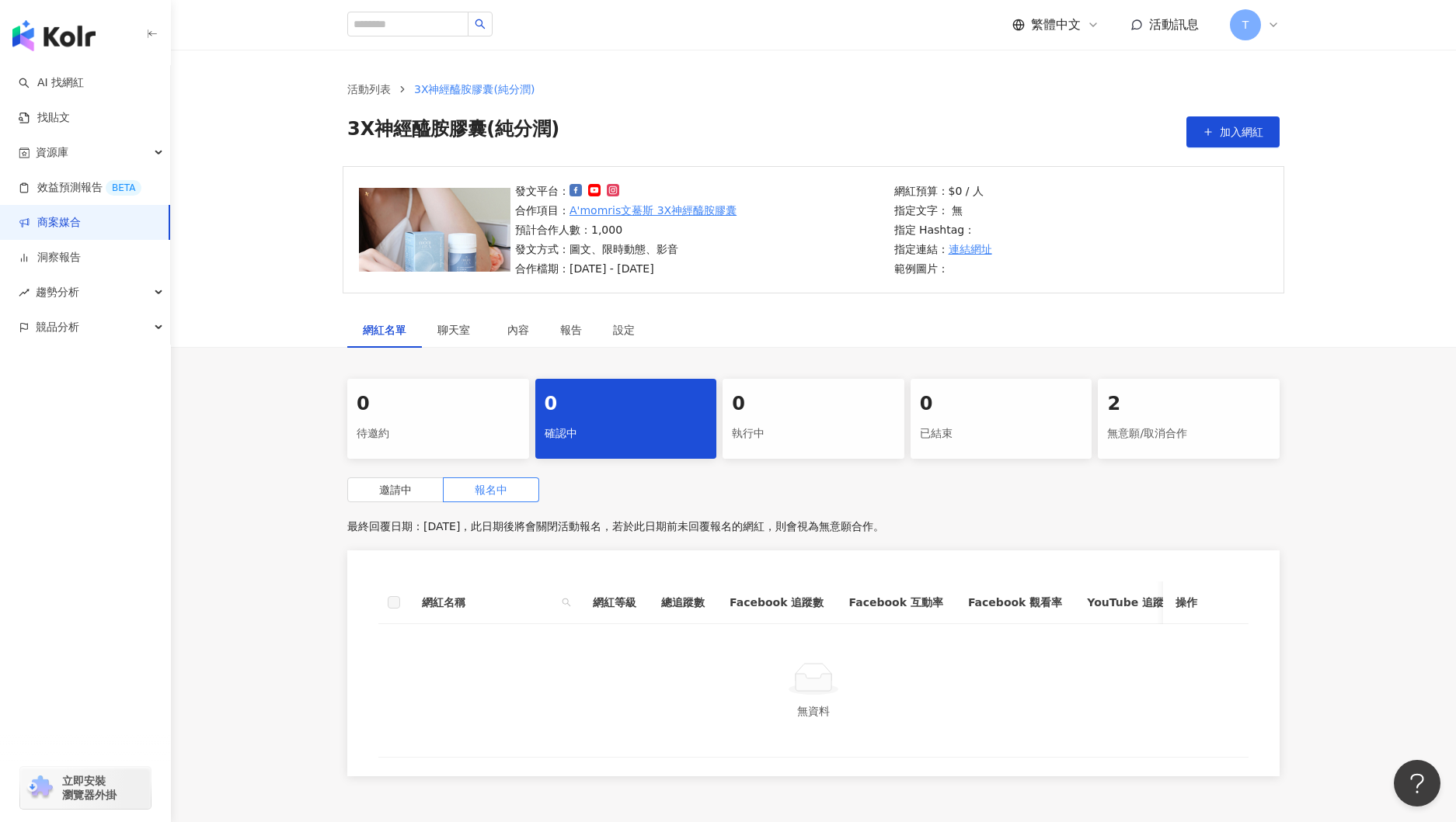
click at [63, 228] on link "商案媒合" at bounding box center [49, 223] width 62 height 15
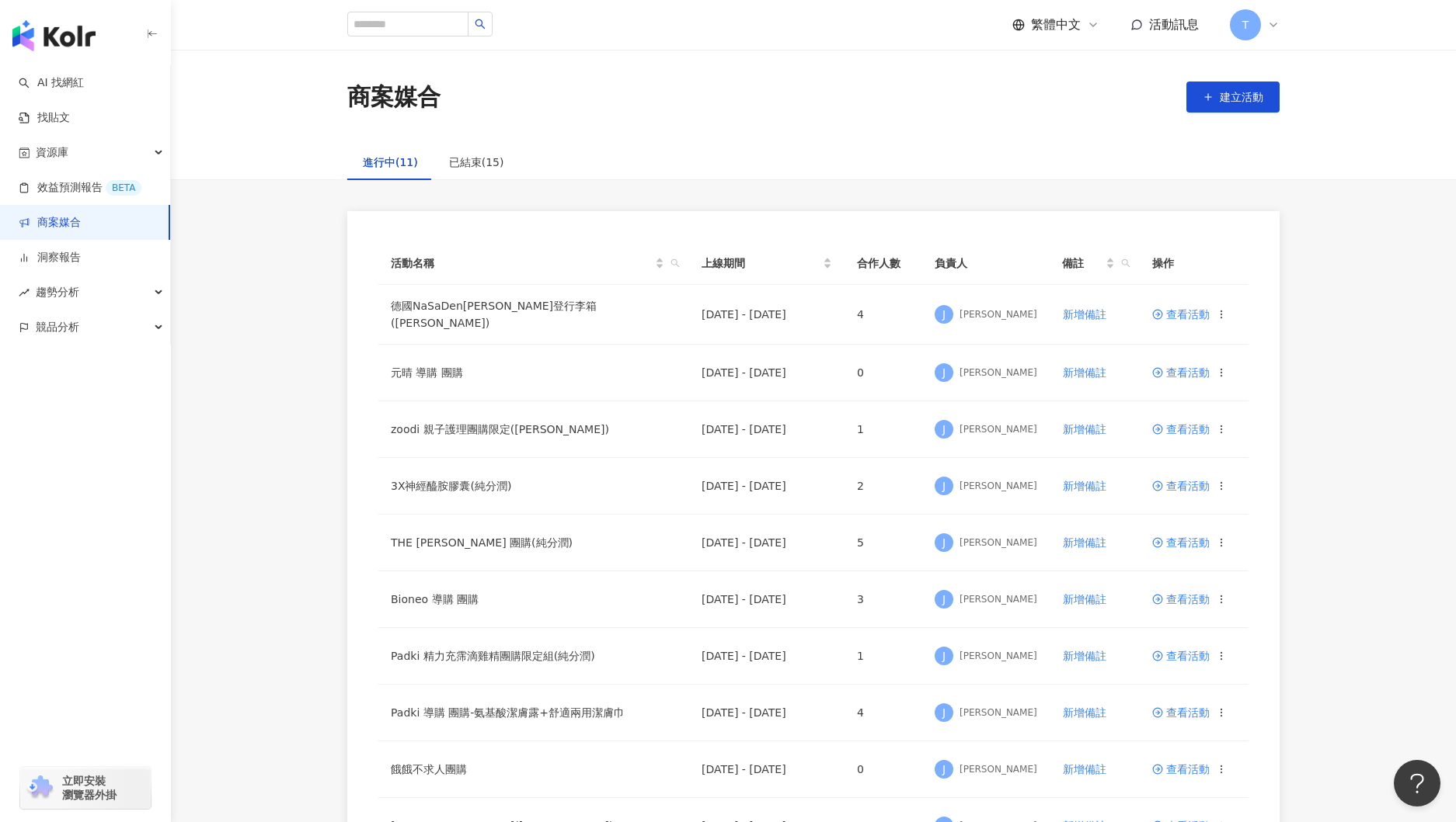
click at [53, 228] on link "商案媒合" at bounding box center [49, 223] width 62 height 15
click at [1176, 543] on span "查看活動" at bounding box center [1181, 542] width 58 height 11
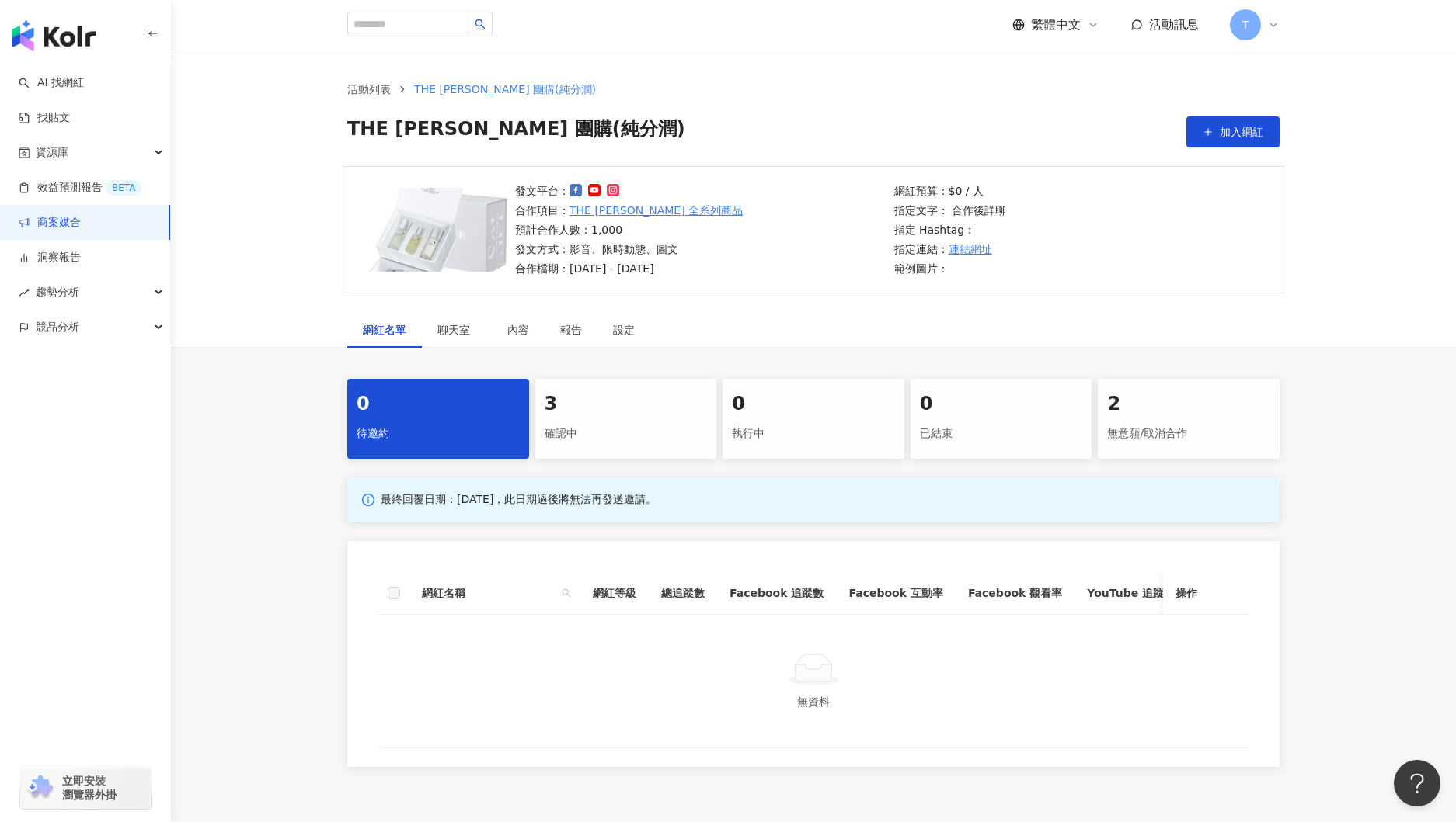
click at [604, 428] on div "確認中" at bounding box center [626, 434] width 163 height 27
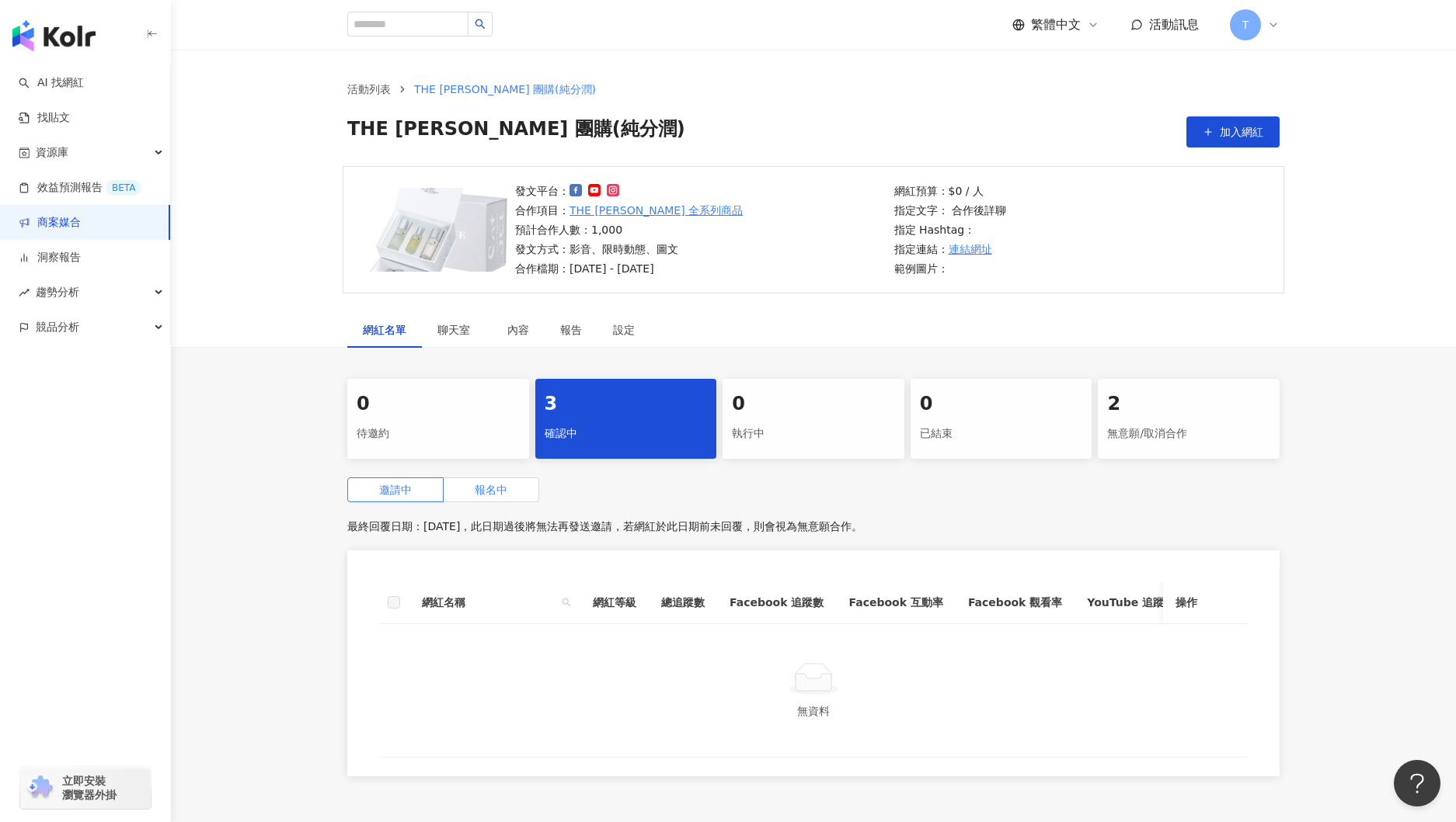
click at [500, 497] on label "報名中" at bounding box center [492, 491] width 96 height 25
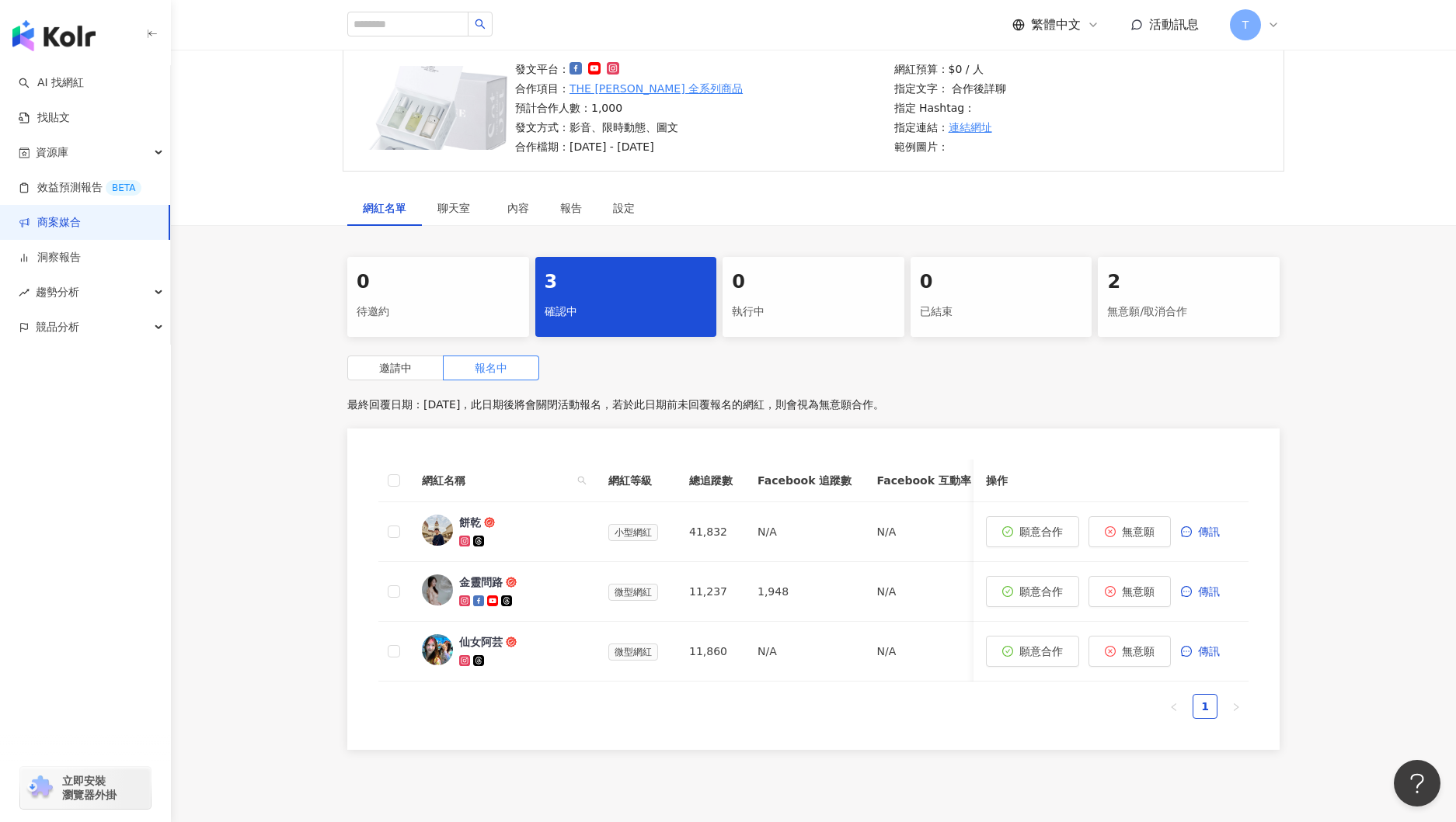
scroll to position [232, 0]
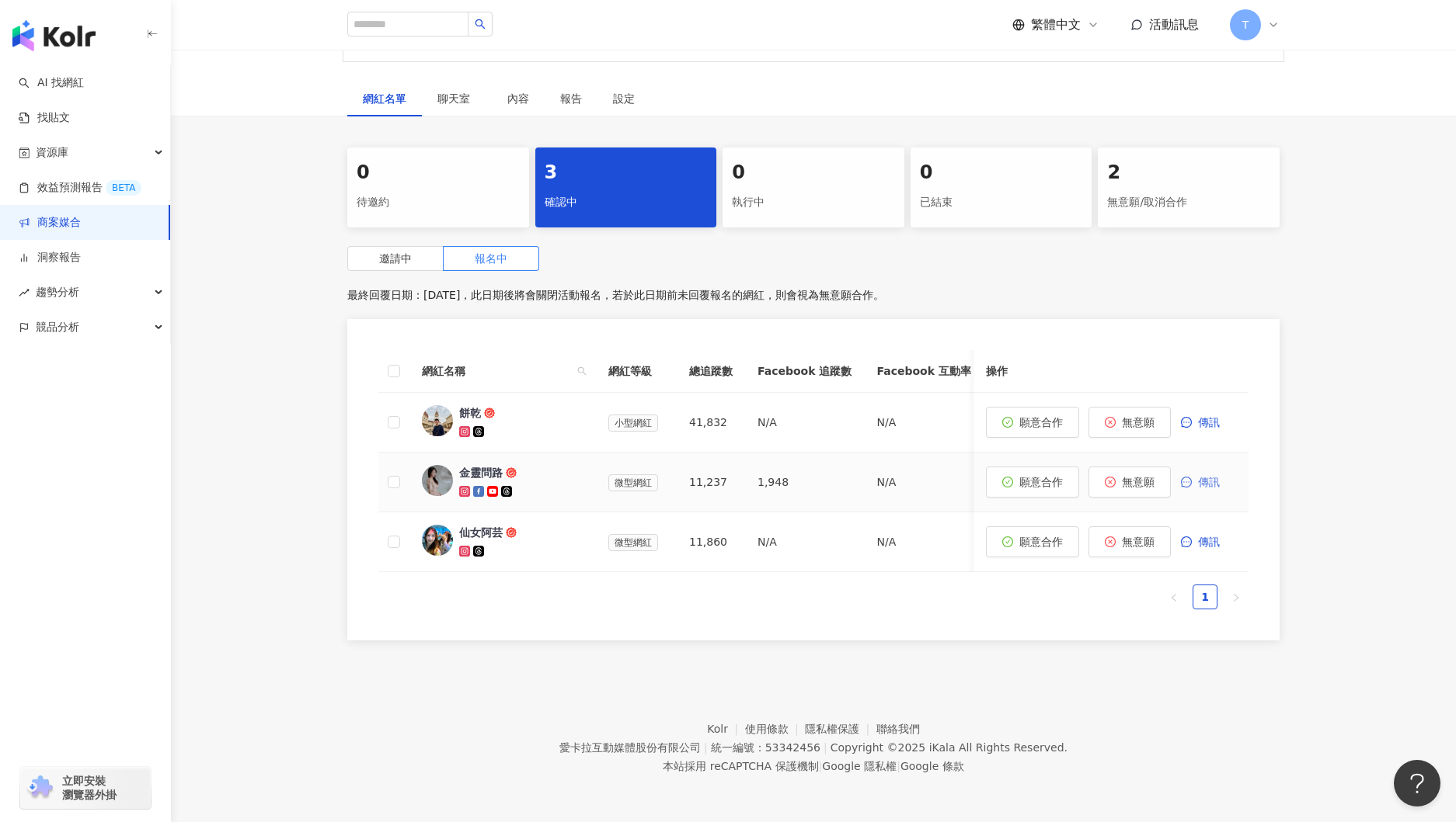
click at [1192, 480] on button "傳訊" at bounding box center [1208, 482] width 56 height 31
